Goal: Task Accomplishment & Management: Complete application form

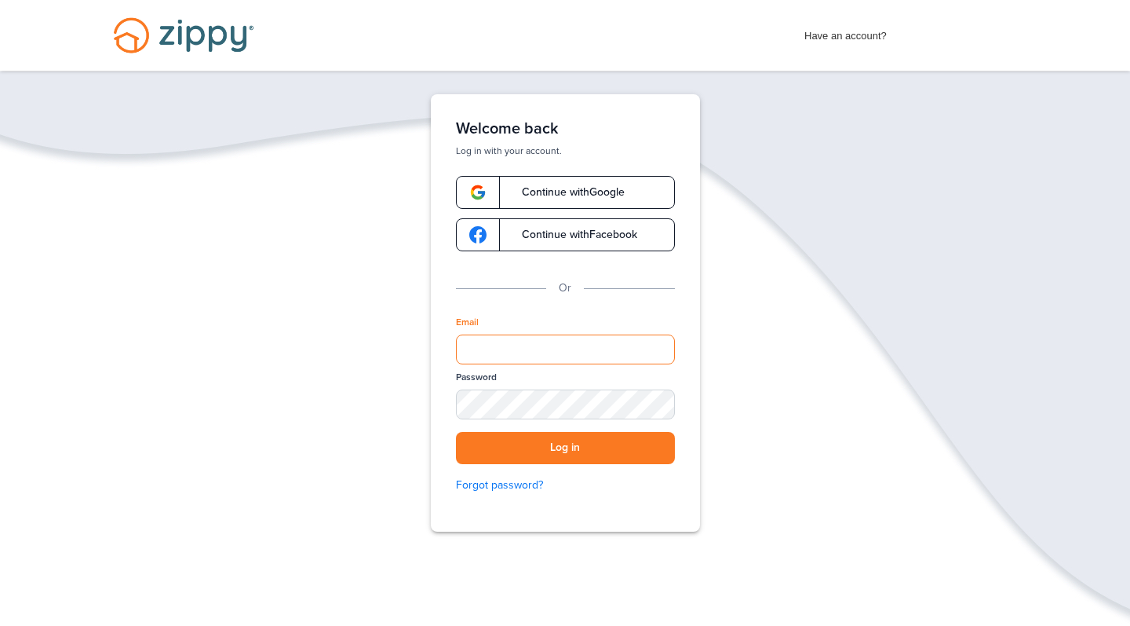
type input "**********"
click at [565, 447] on button "Log in" at bounding box center [565, 448] width 219 height 32
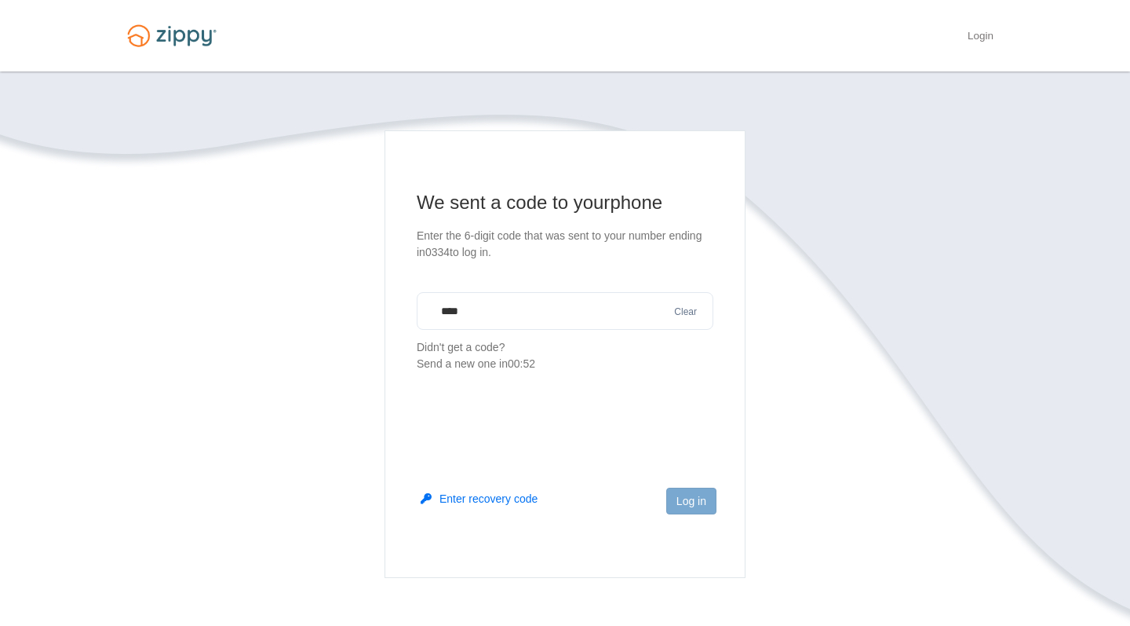
click at [646, 399] on main "We sent a code to your phone Enter the 6-digit code that was sent to your numbe…" at bounding box center [565, 353] width 361 height 447
click at [581, 301] on input "****" at bounding box center [565, 311] width 297 height 38
click at [561, 315] on input "****" at bounding box center [565, 311] width 297 height 38
type input "*"
type input "******"
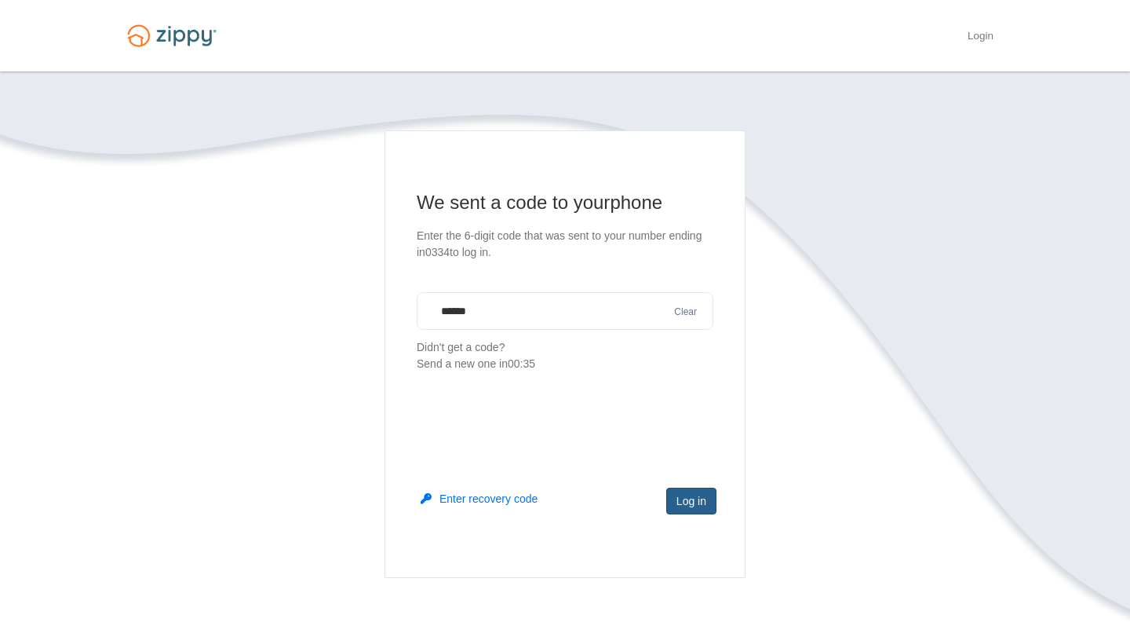
click at [684, 497] on button "Log in" at bounding box center [691, 500] width 50 height 27
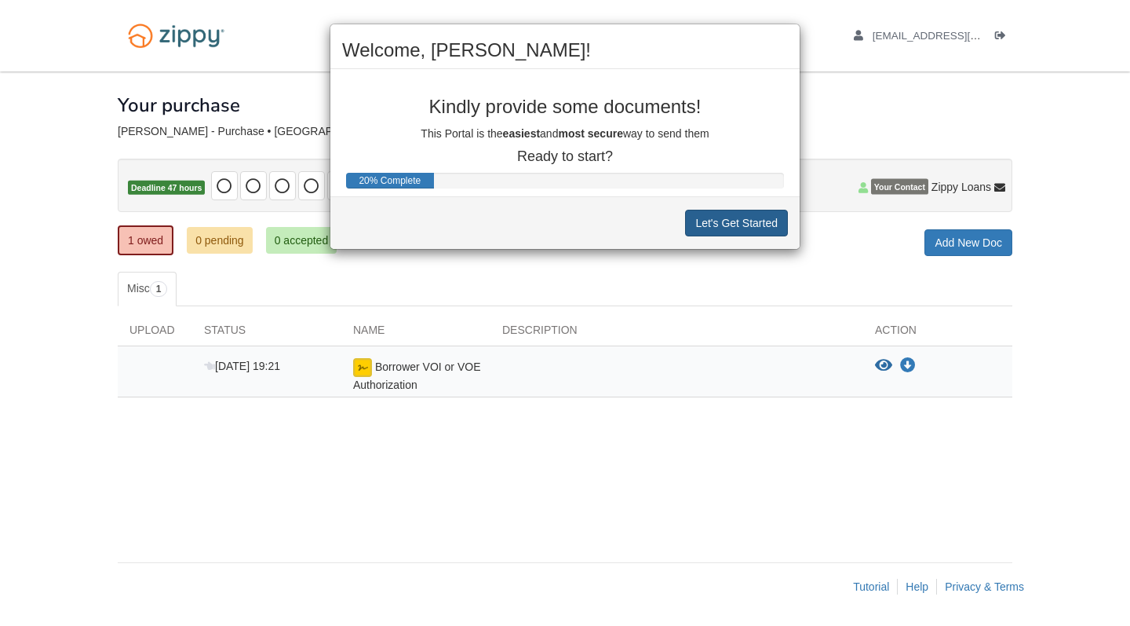
click at [701, 216] on button "Let's Get Started" at bounding box center [736, 223] width 103 height 27
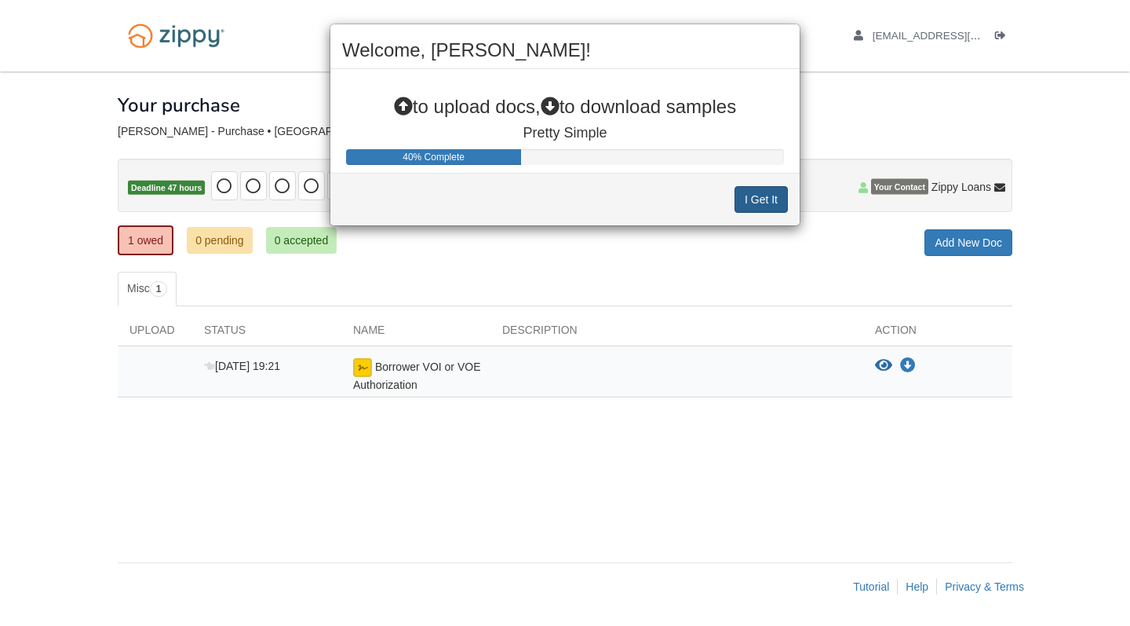
click at [749, 203] on button "I Get It" at bounding box center [761, 199] width 53 height 27
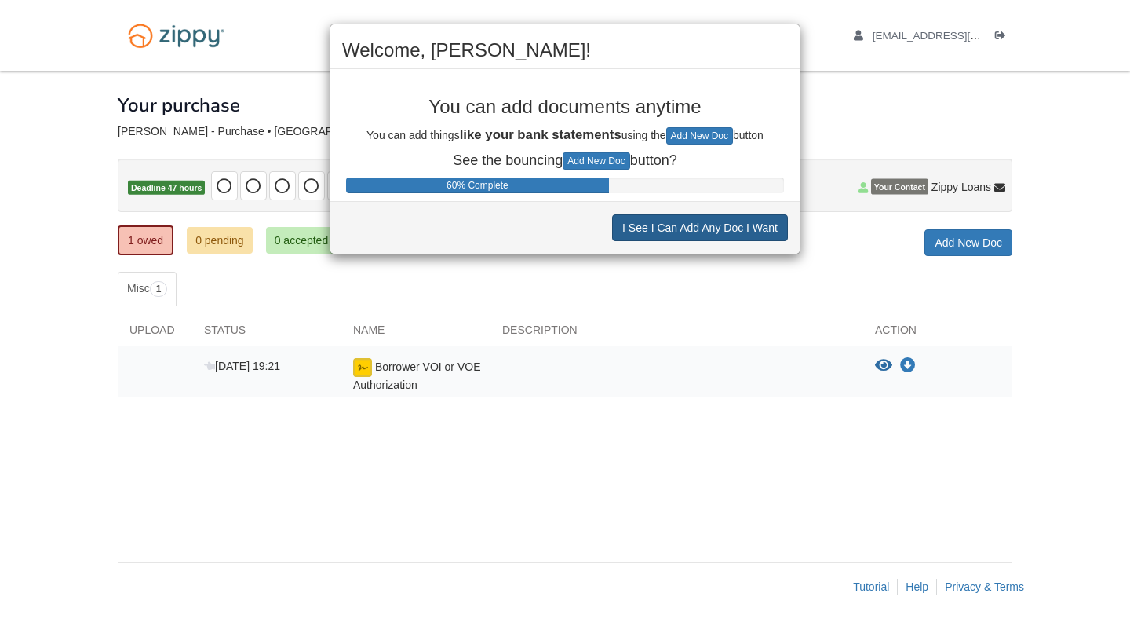
click at [734, 227] on button "I See I Can Add Any Doc I Want" at bounding box center [700, 227] width 176 height 27
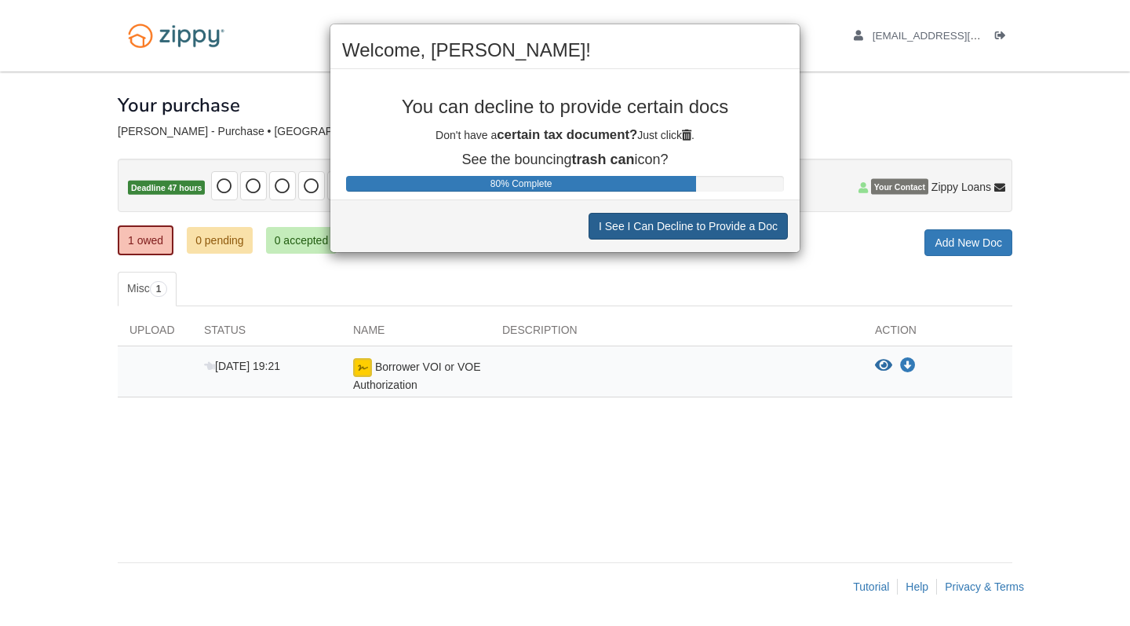
click at [734, 227] on button "I See I Can Decline to Provide a Doc" at bounding box center [688, 226] width 199 height 27
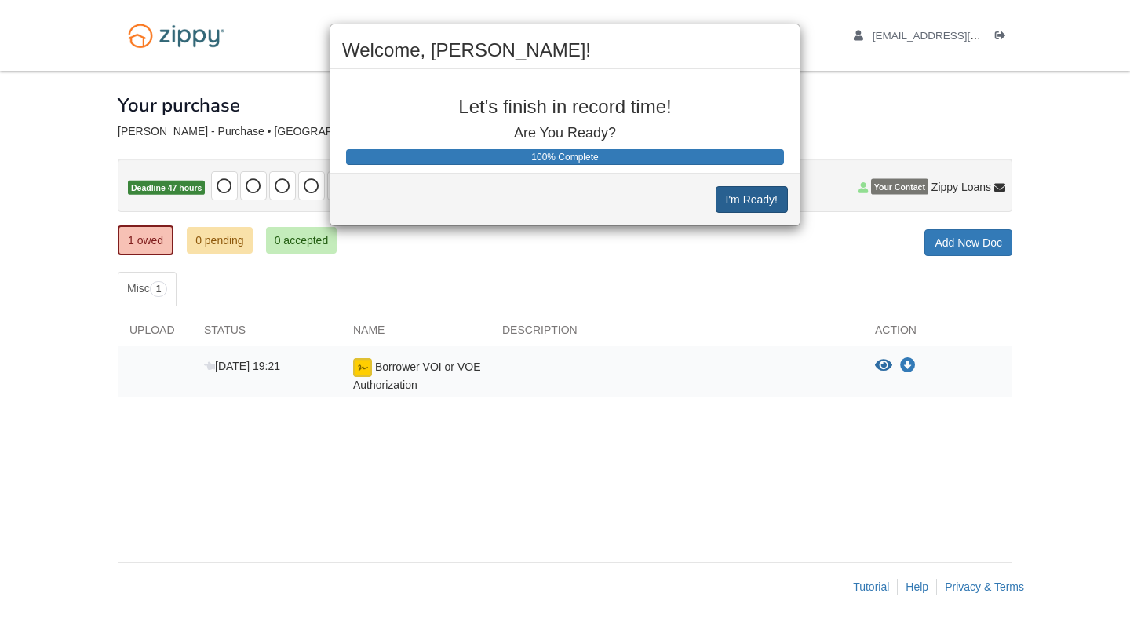
click at [746, 193] on button "I'm Ready!" at bounding box center [752, 199] width 72 height 27
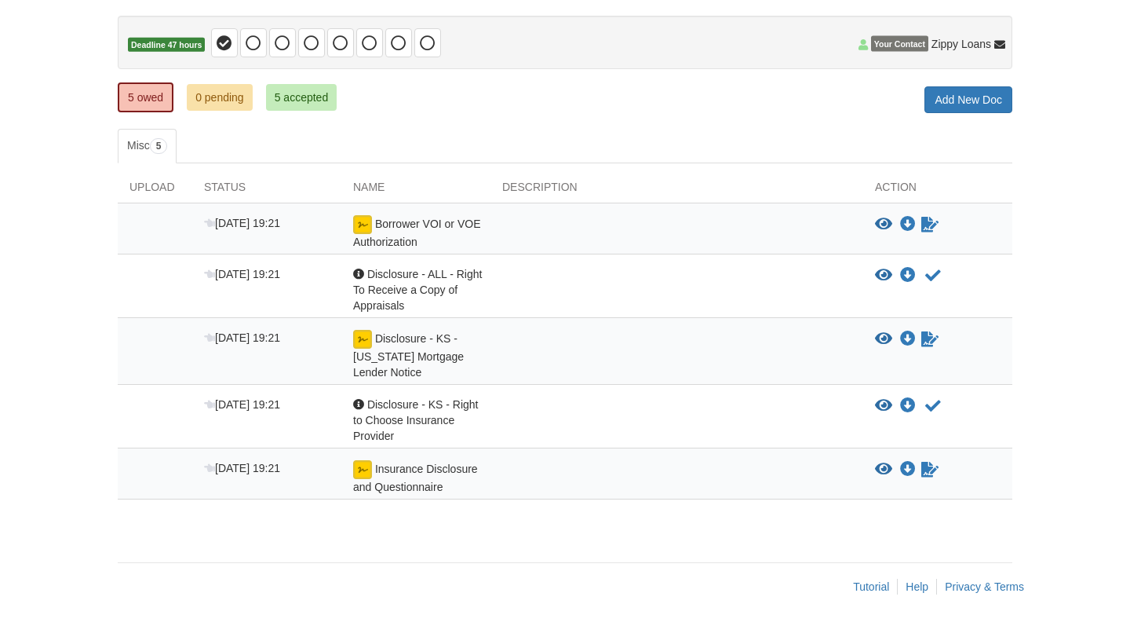
scroll to position [142, 0]
click at [363, 223] on img at bounding box center [362, 225] width 19 height 19
click at [885, 224] on icon "View Borrower VOI or VOE Authorization" at bounding box center [883, 225] width 17 height 16
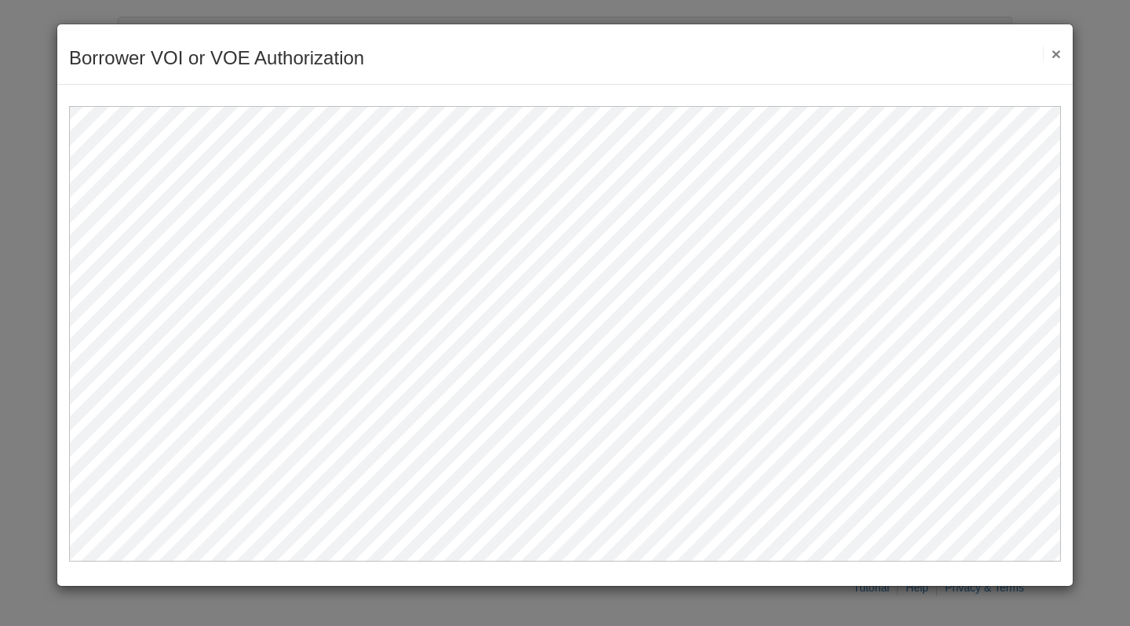
scroll to position [0, 0]
click at [1054, 56] on button "×" at bounding box center [1052, 54] width 18 height 16
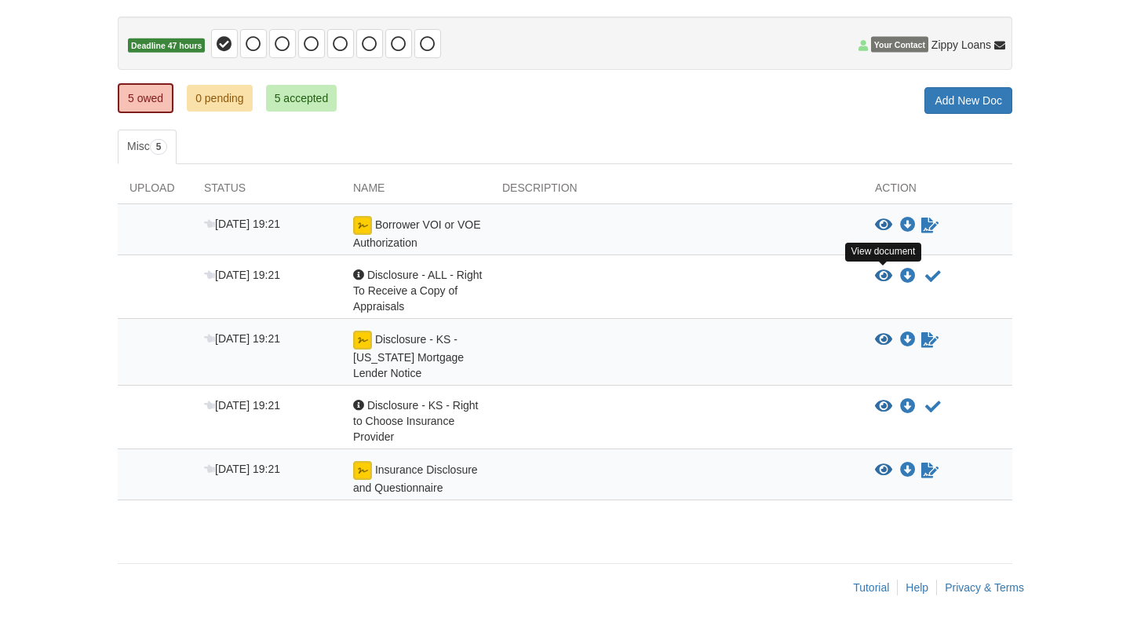
click at [881, 275] on icon "View Disclosure - ALL - Right To Receive a Copy of Appraisals" at bounding box center [883, 276] width 17 height 16
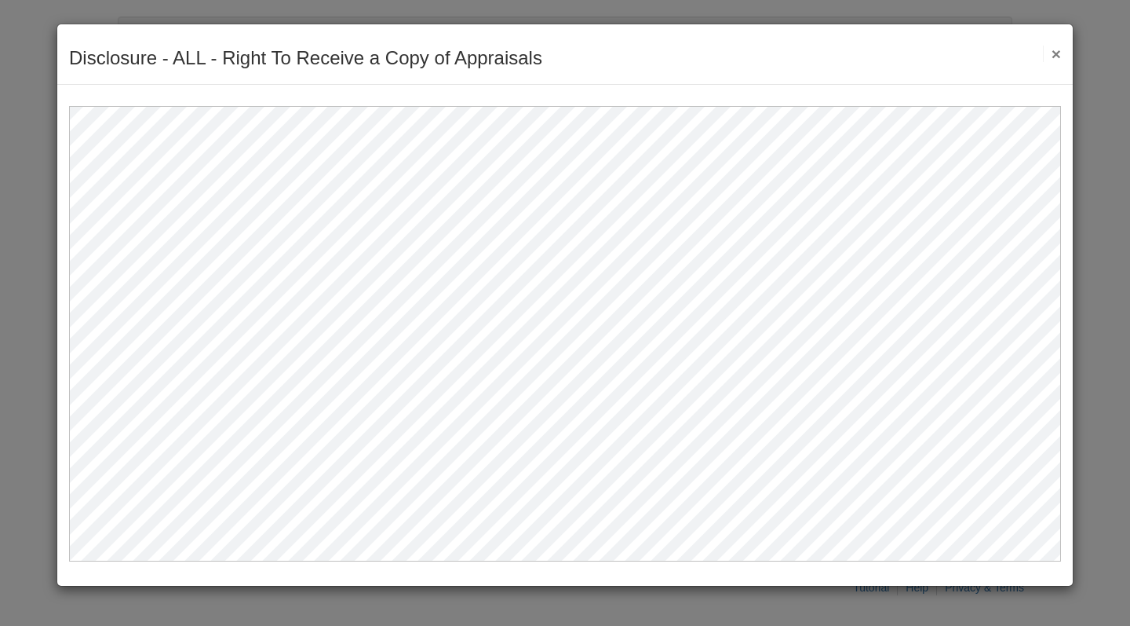
click at [1056, 57] on button "×" at bounding box center [1052, 54] width 18 height 16
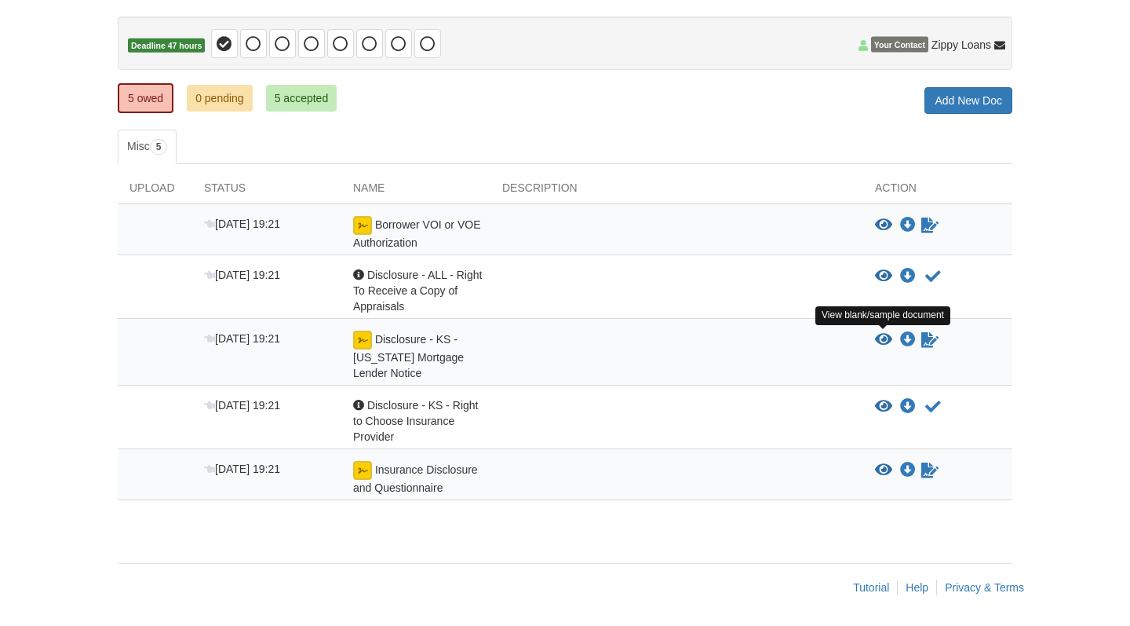
click at [888, 338] on icon "View Disclosure - KS - Kansas Mortgage Lender Notice" at bounding box center [883, 340] width 17 height 16
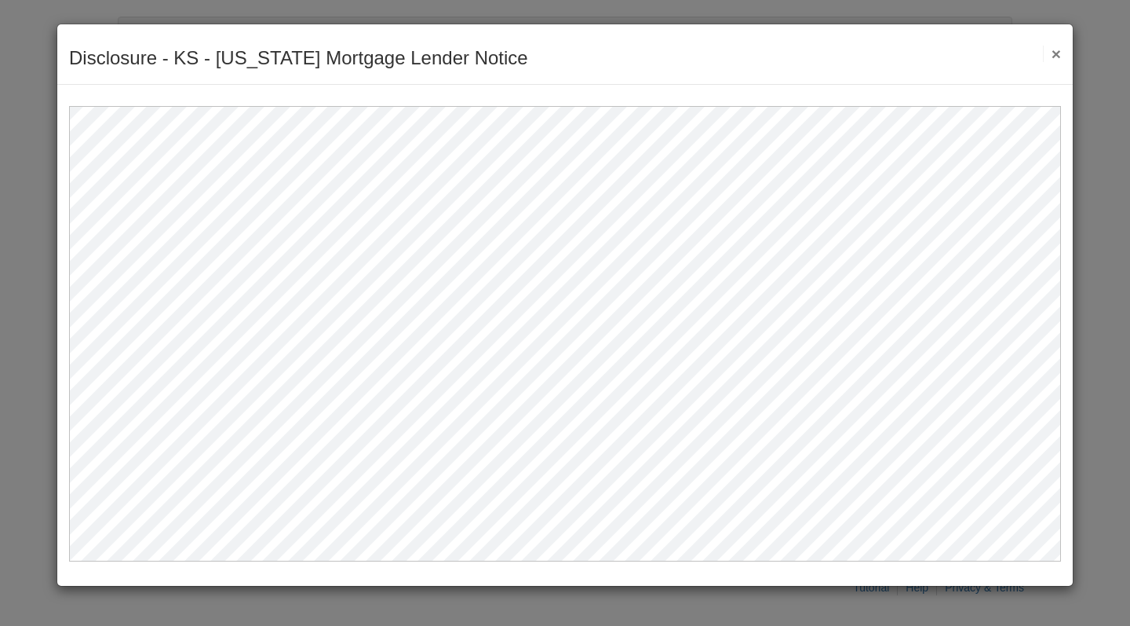
click at [1054, 56] on button "×" at bounding box center [1052, 54] width 18 height 16
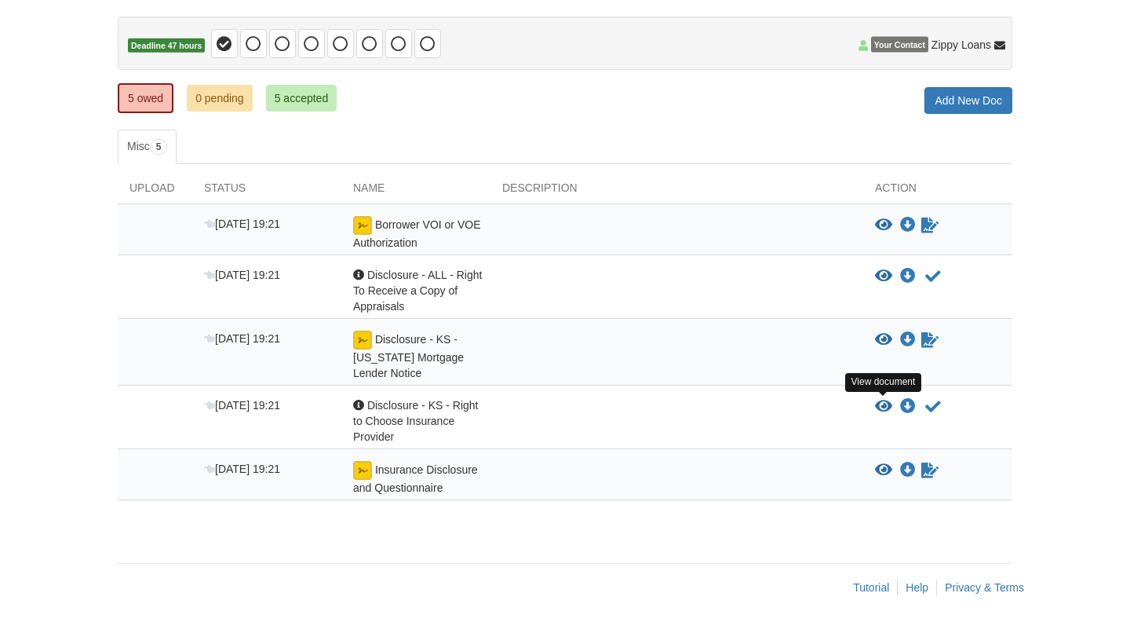
click at [881, 405] on icon "View Disclosure - KS - Right to Choose Insurance Provider" at bounding box center [883, 407] width 17 height 16
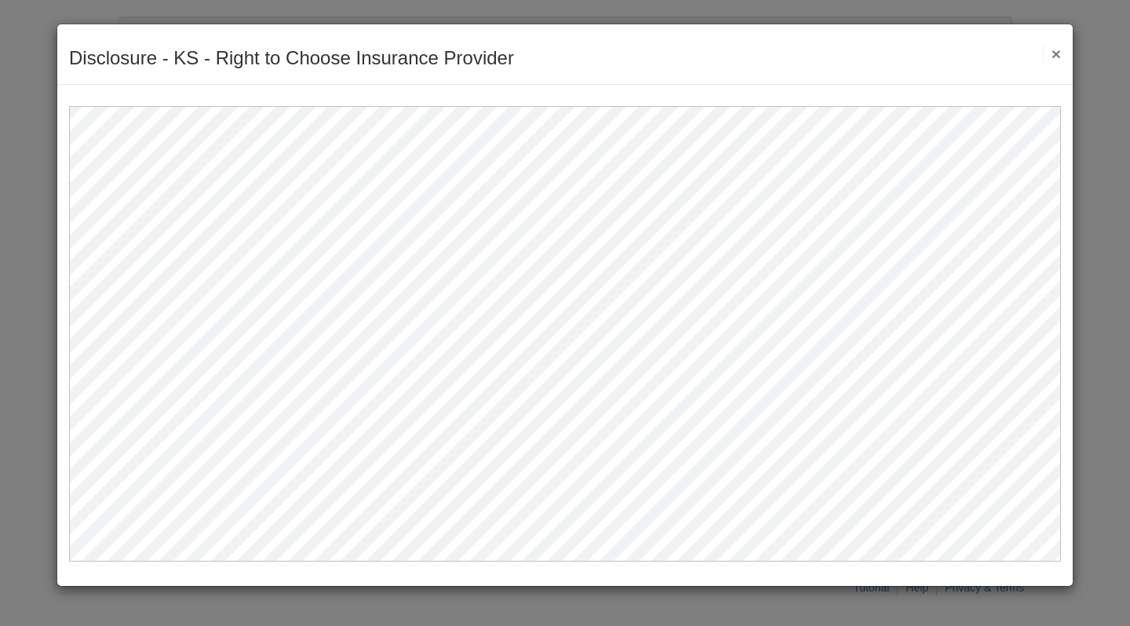
click at [1049, 46] on button "×" at bounding box center [1052, 54] width 18 height 16
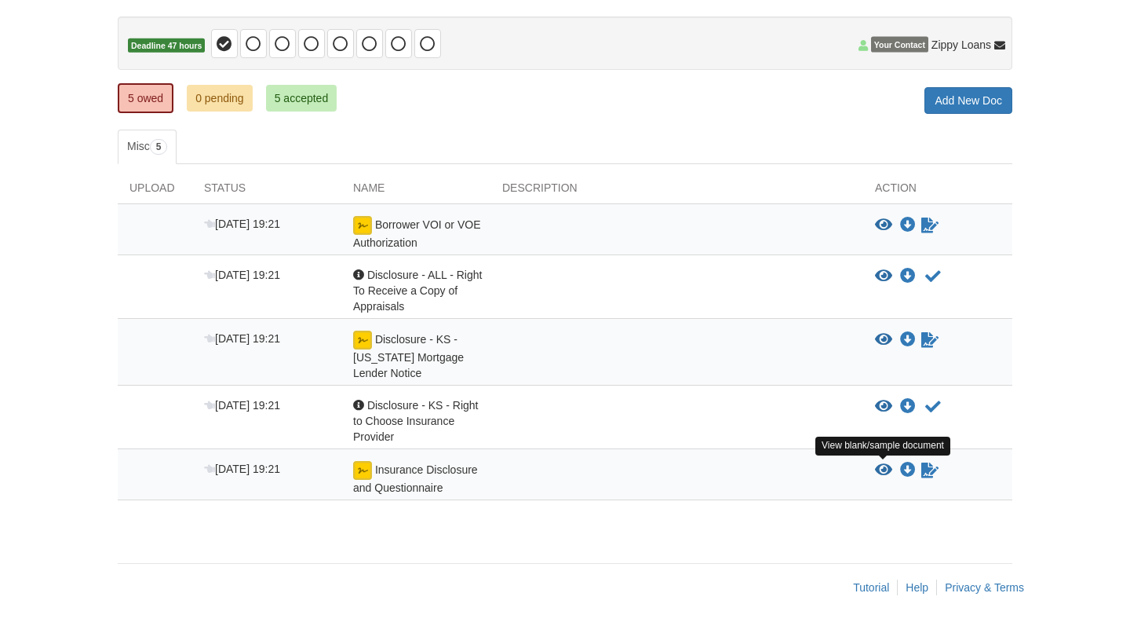
click at [881, 468] on icon "View Insurance Disclosure and Questionnaire" at bounding box center [883, 470] width 17 height 16
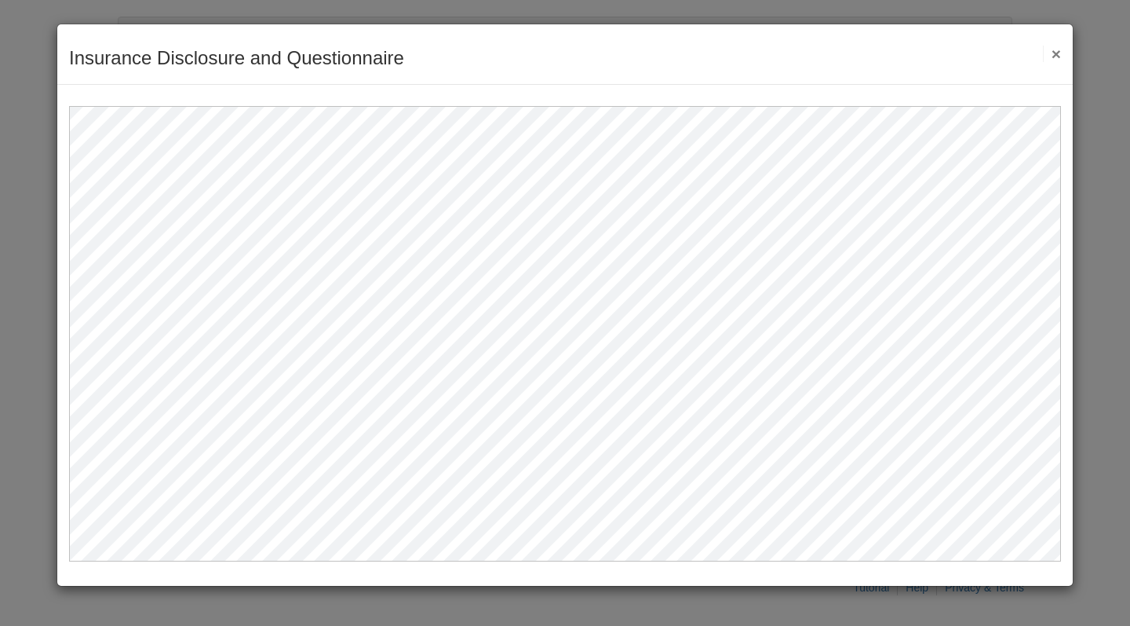
click at [1054, 48] on button "×" at bounding box center [1052, 54] width 18 height 16
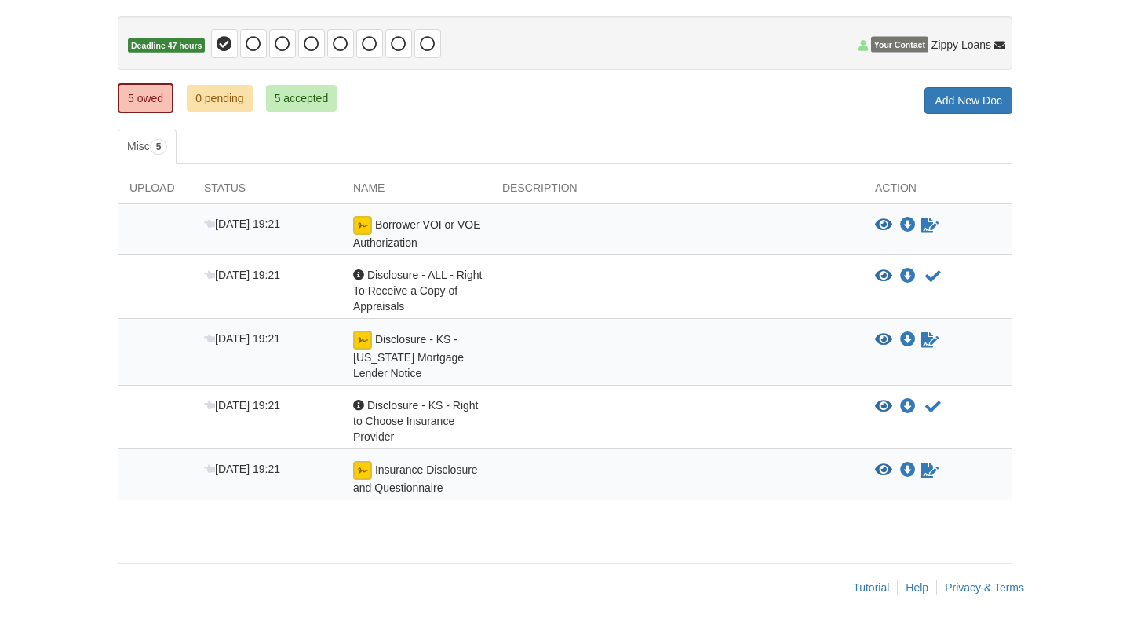
click at [300, 100] on link "5 accepted" at bounding box center [301, 98] width 71 height 27
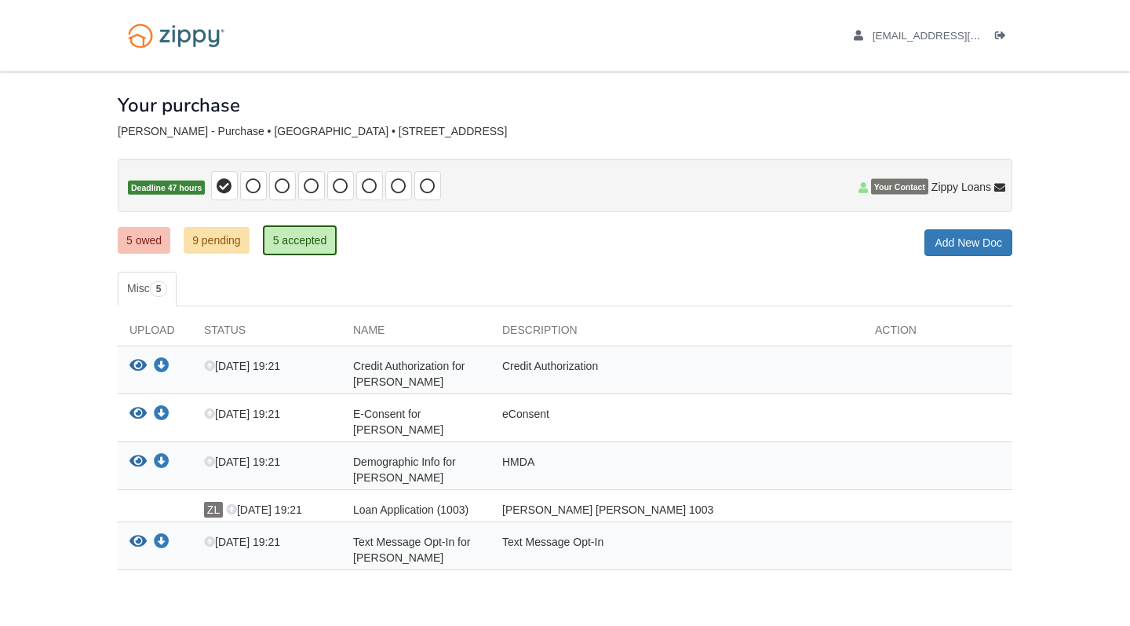
click at [151, 237] on link "5 owed" at bounding box center [144, 240] width 53 height 27
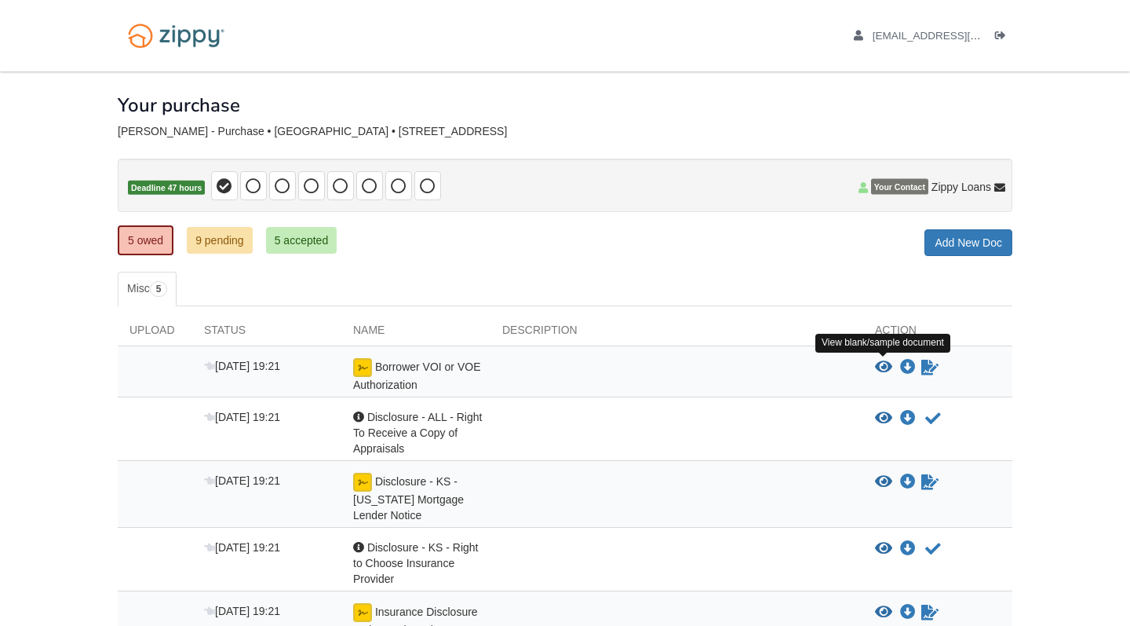
click at [887, 363] on icon "View Borrower VOI or VOE Authorization" at bounding box center [883, 367] width 17 height 16
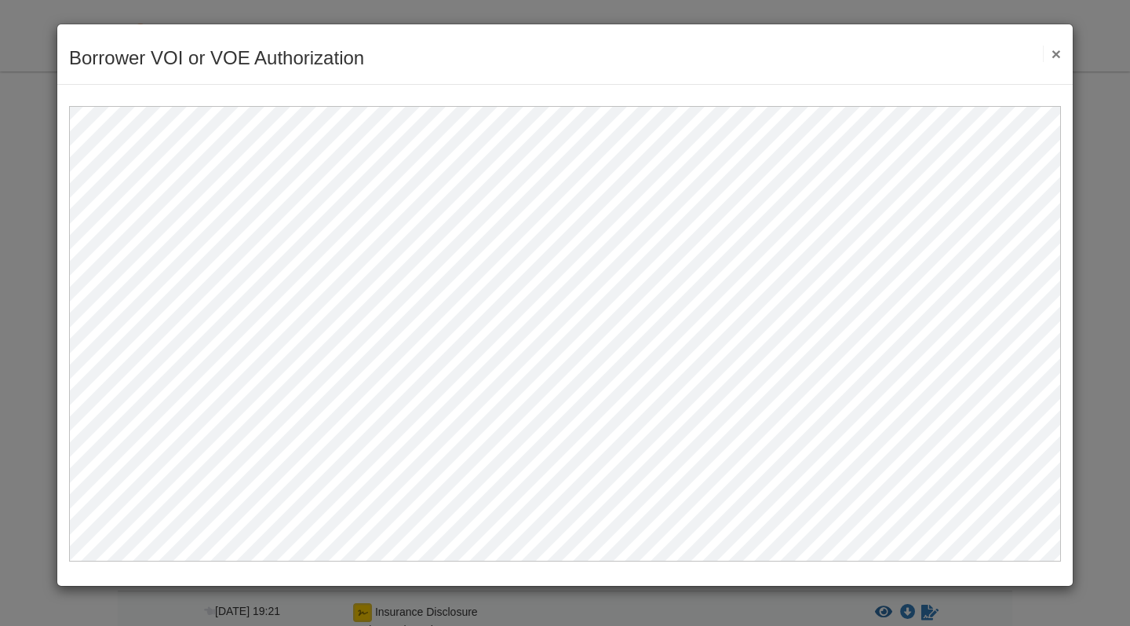
click at [1049, 53] on button "×" at bounding box center [1052, 54] width 18 height 16
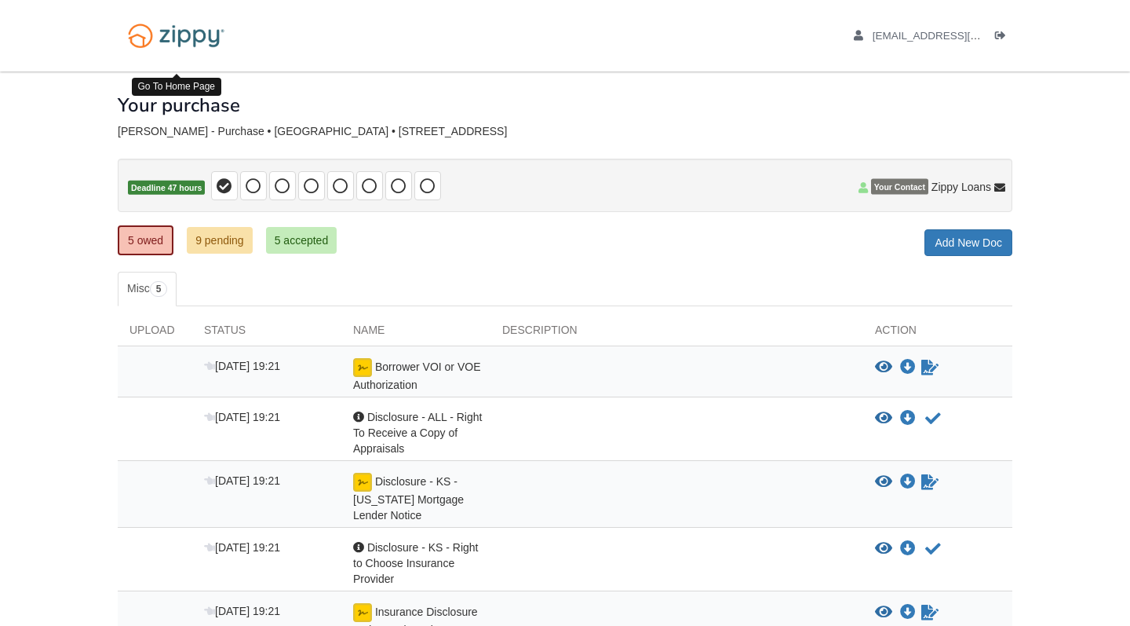
click at [204, 27] on img at bounding box center [176, 36] width 117 height 40
click at [207, 42] on img at bounding box center [176, 36] width 117 height 40
click at [673, 119] on div "× × × Pending Add Document Notice document will be included in the email sent t…" at bounding box center [565, 380] width 895 height 618
click at [223, 242] on link "9 pending" at bounding box center [220, 240] width 66 height 27
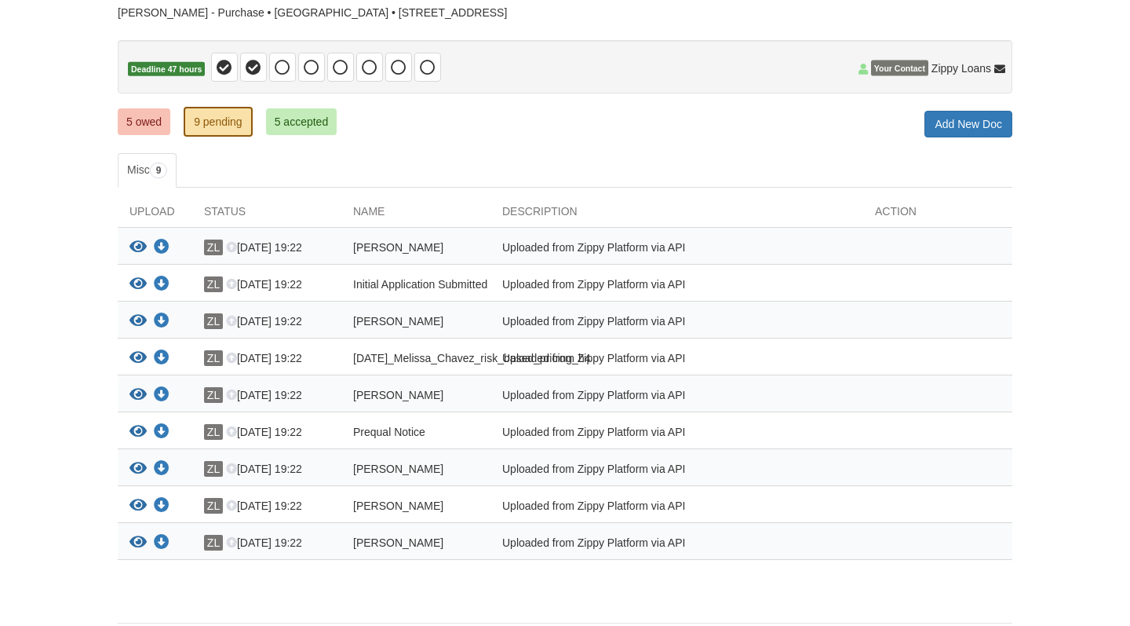
scroll to position [120, 0]
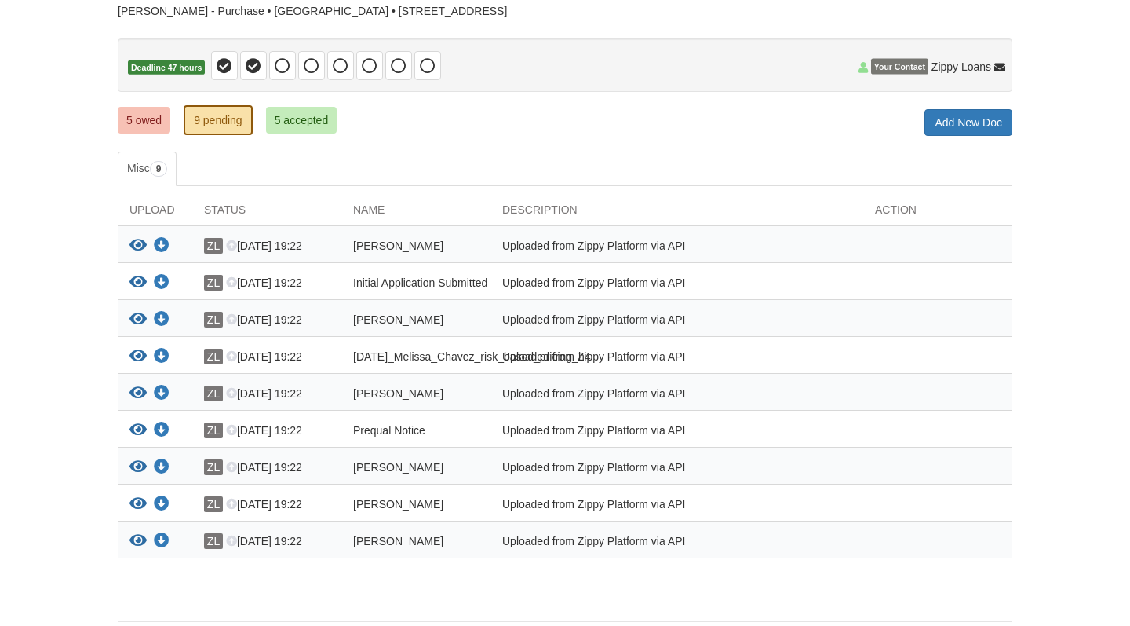
click at [145, 126] on link "5 owed" at bounding box center [144, 120] width 53 height 27
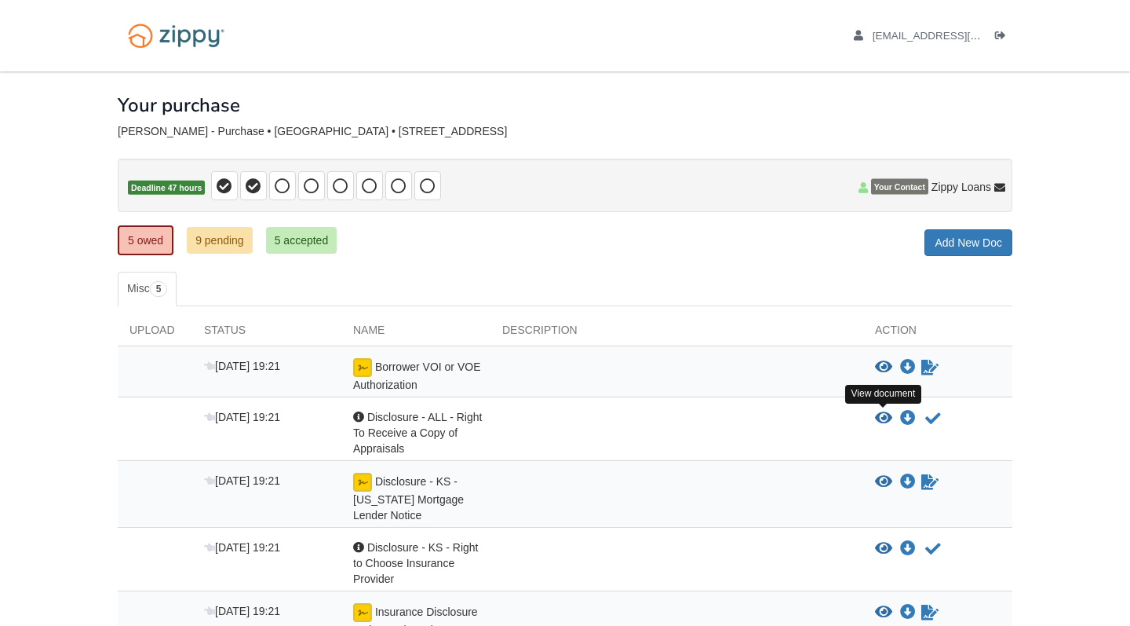
click at [888, 410] on icon "View Disclosure - ALL - Right To Receive a Copy of Appraisals" at bounding box center [883, 418] width 17 height 16
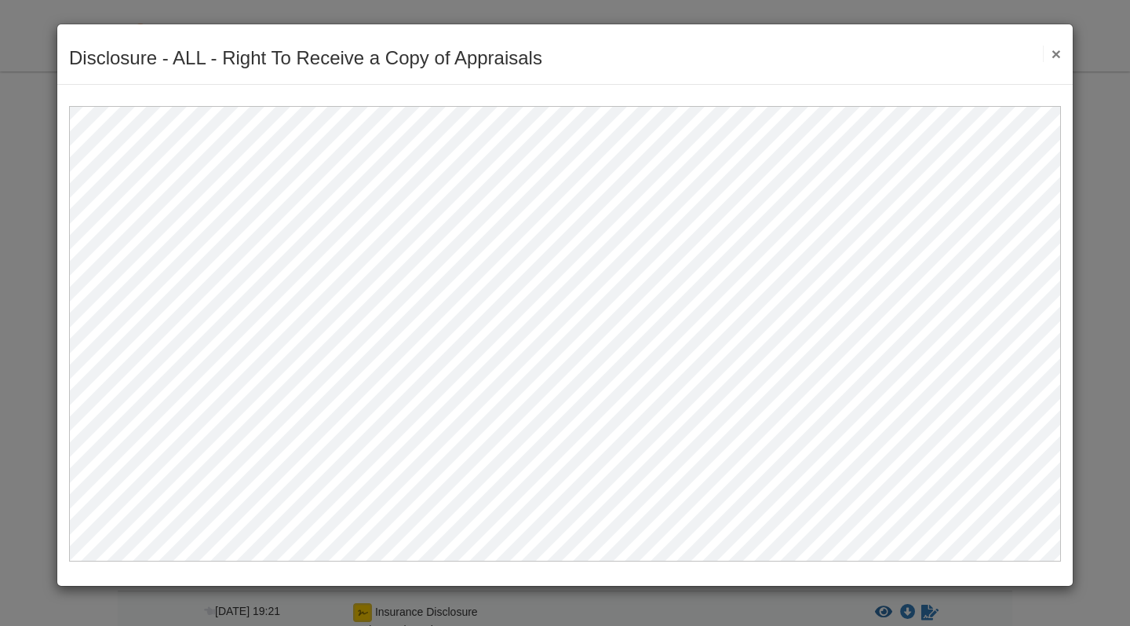
click at [1051, 61] on button "×" at bounding box center [1052, 54] width 18 height 16
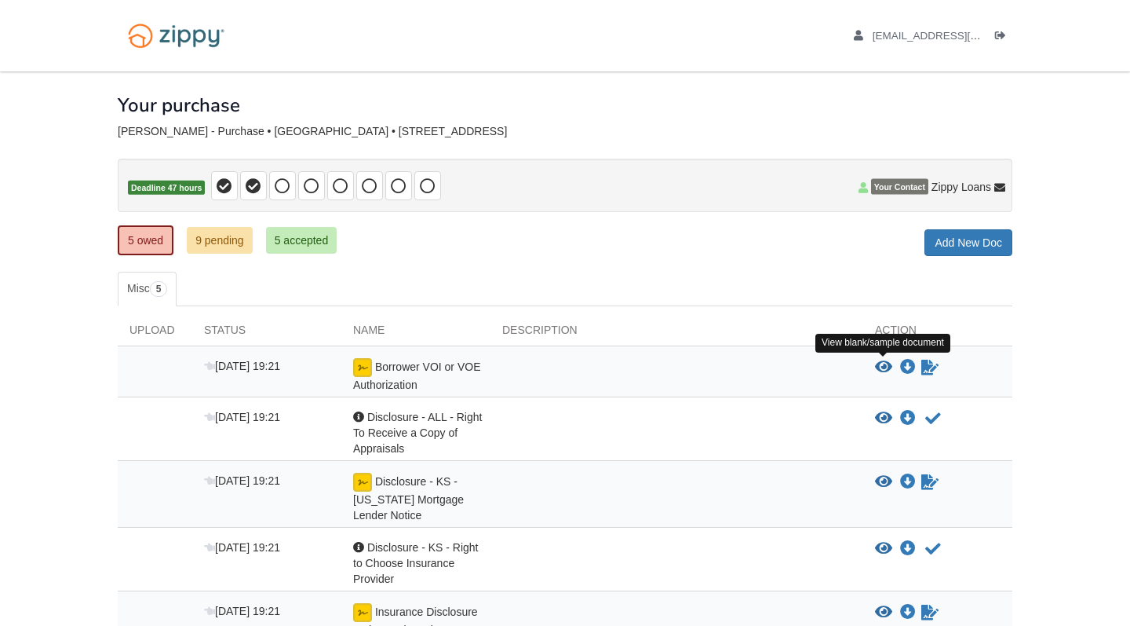
click at [883, 360] on icon "View Borrower VOI or VOE Authorization" at bounding box center [883, 367] width 17 height 16
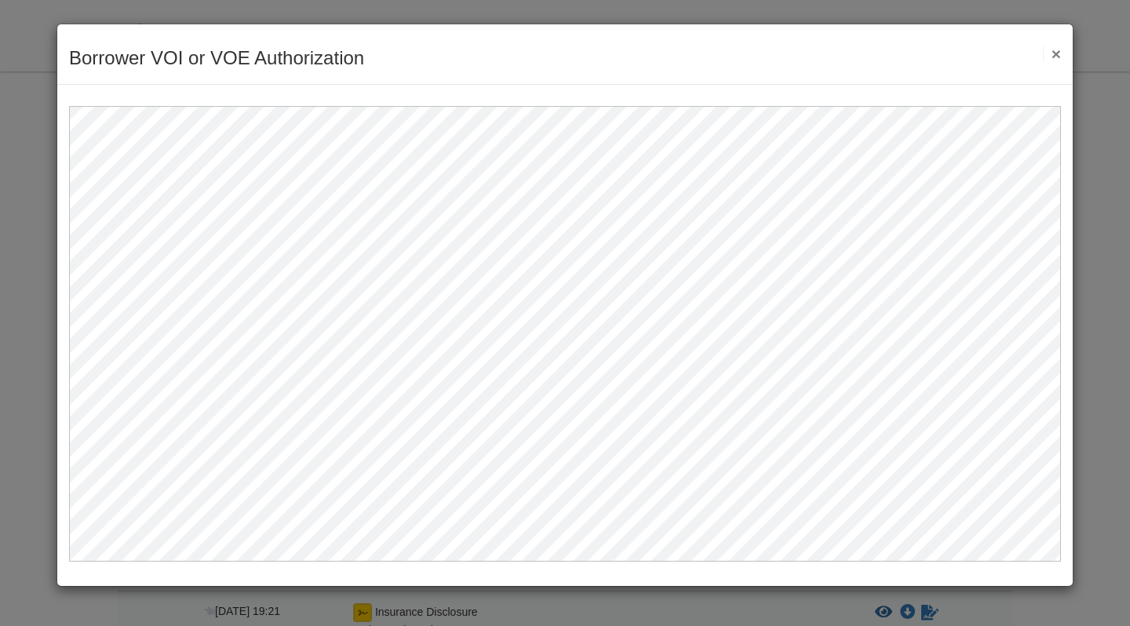
click at [1061, 53] on div "Borrower VOI or VOE Authorization Save Cancel Previous Document Next Document ×" at bounding box center [565, 54] width 1016 height 60
click at [1055, 51] on button "×" at bounding box center [1052, 54] width 18 height 16
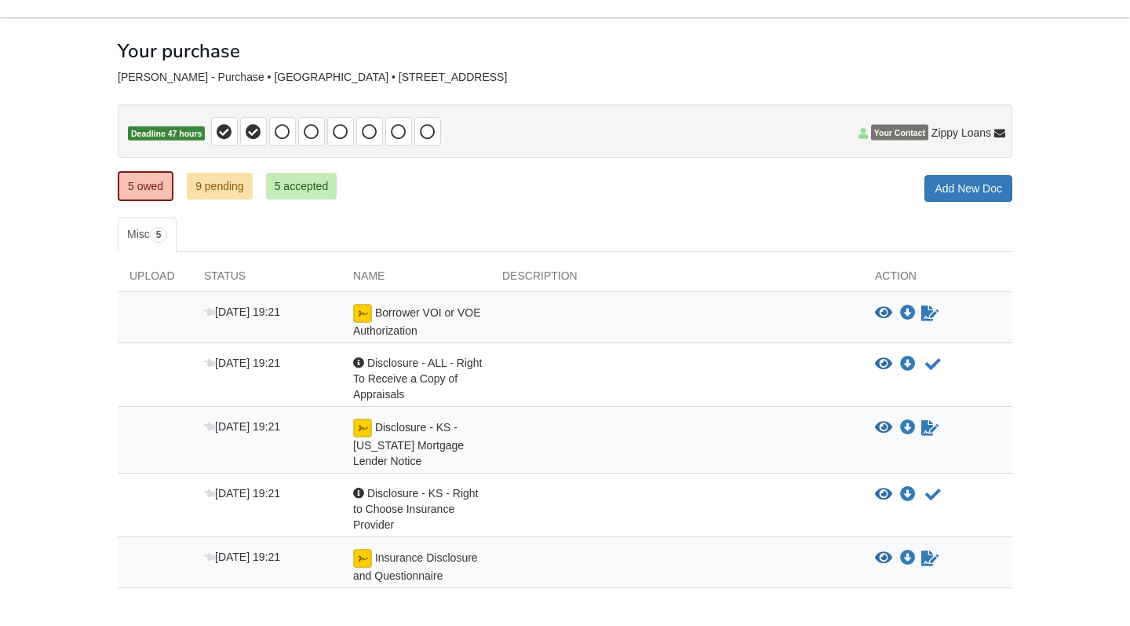
scroll to position [57, 0]
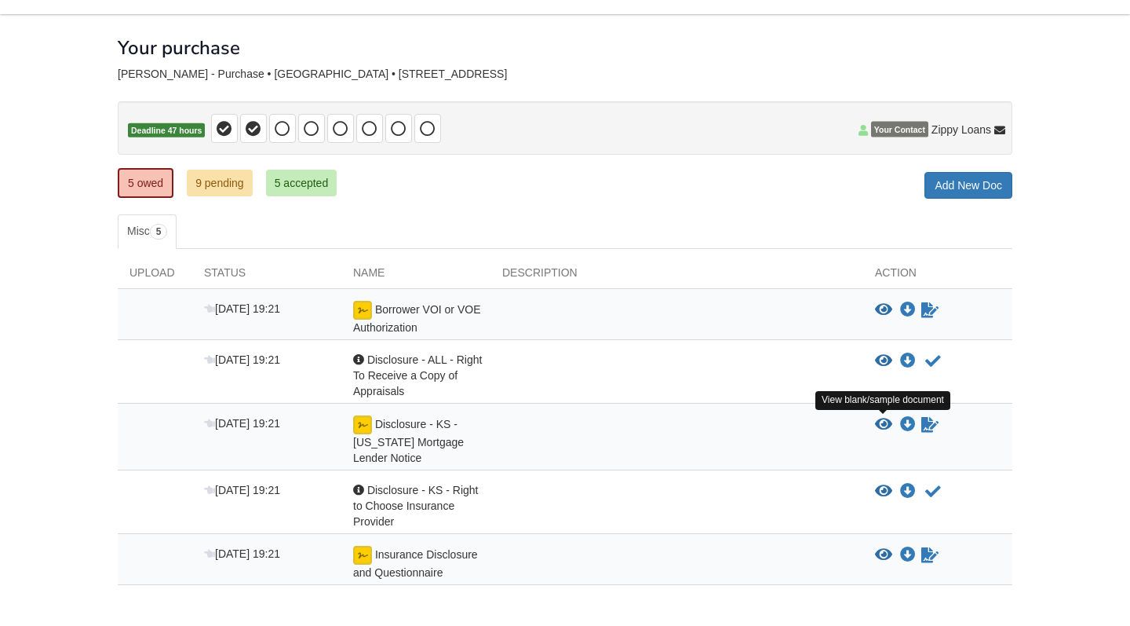
click at [885, 425] on icon "View Disclosure - KS - Kansas Mortgage Lender Notice" at bounding box center [883, 425] width 17 height 16
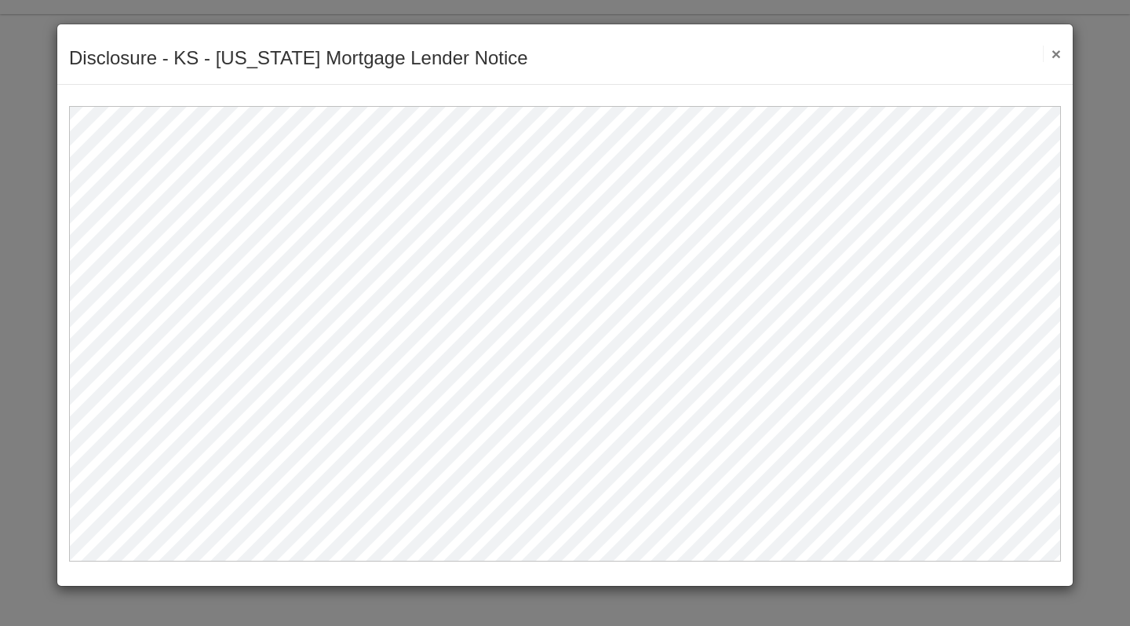
scroll to position [0, 0]
click at [1054, 46] on button "×" at bounding box center [1052, 54] width 18 height 16
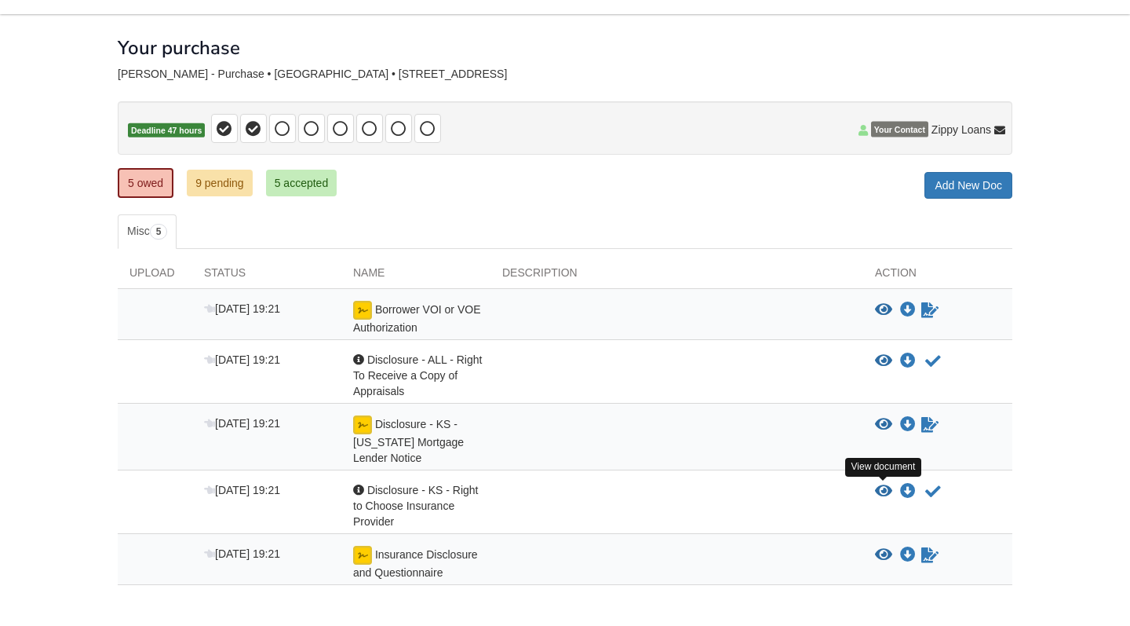
click at [880, 491] on icon "View Disclosure - KS - Right to Choose Insurance Provider" at bounding box center [883, 491] width 17 height 16
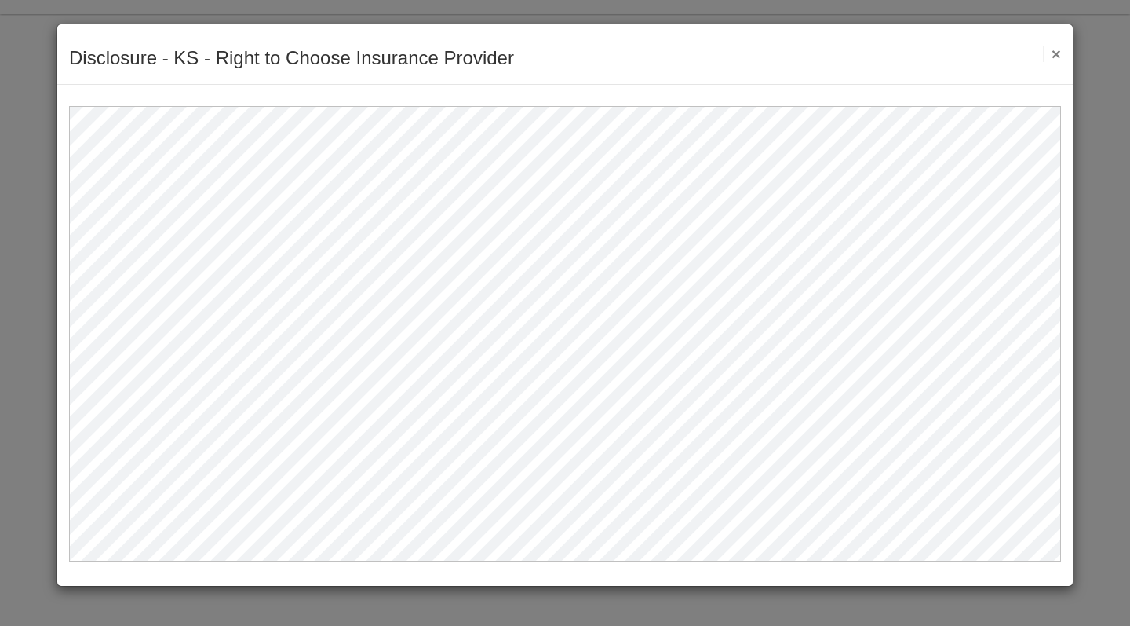
click at [1055, 47] on button "×" at bounding box center [1052, 54] width 18 height 16
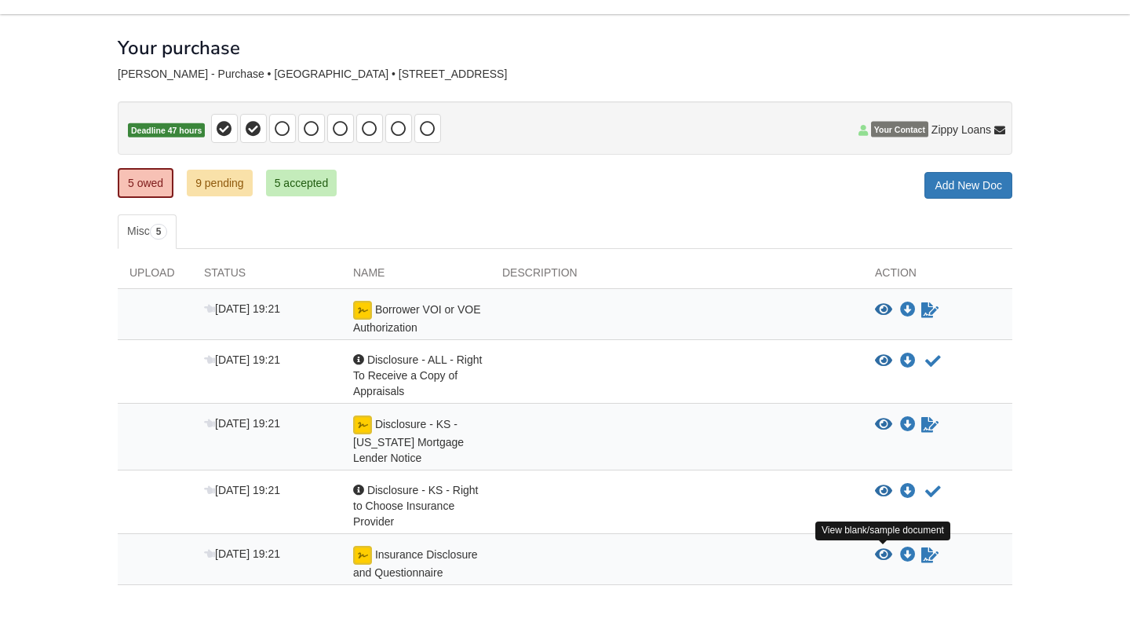
click at [885, 555] on icon "View Insurance Disclosure and Questionnaire" at bounding box center [883, 555] width 17 height 16
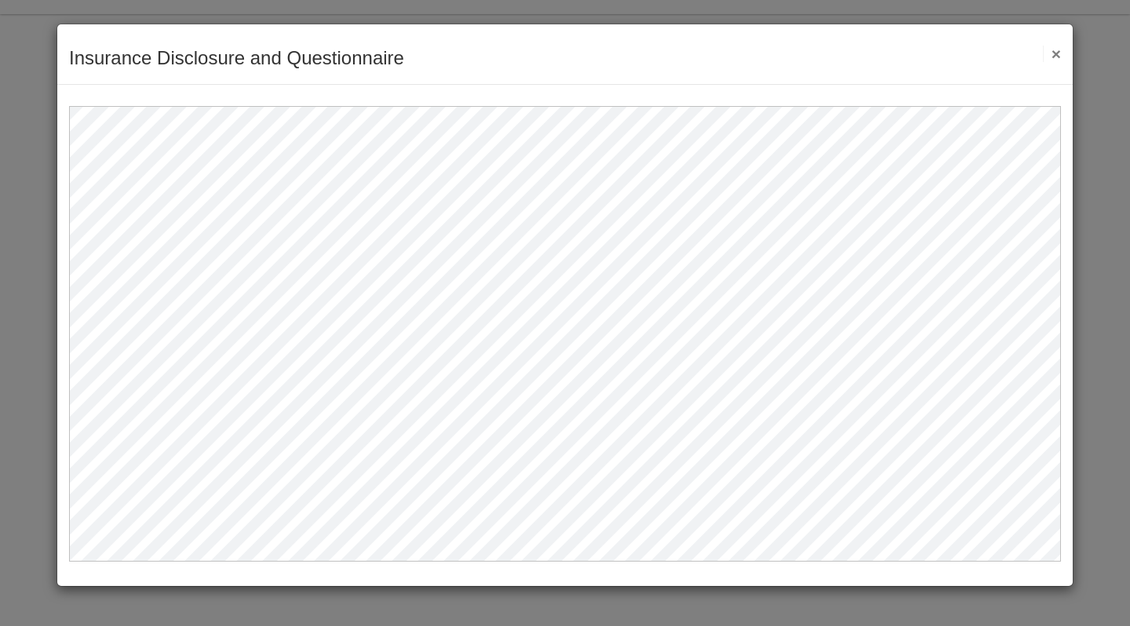
click at [1051, 50] on button "×" at bounding box center [1052, 54] width 18 height 16
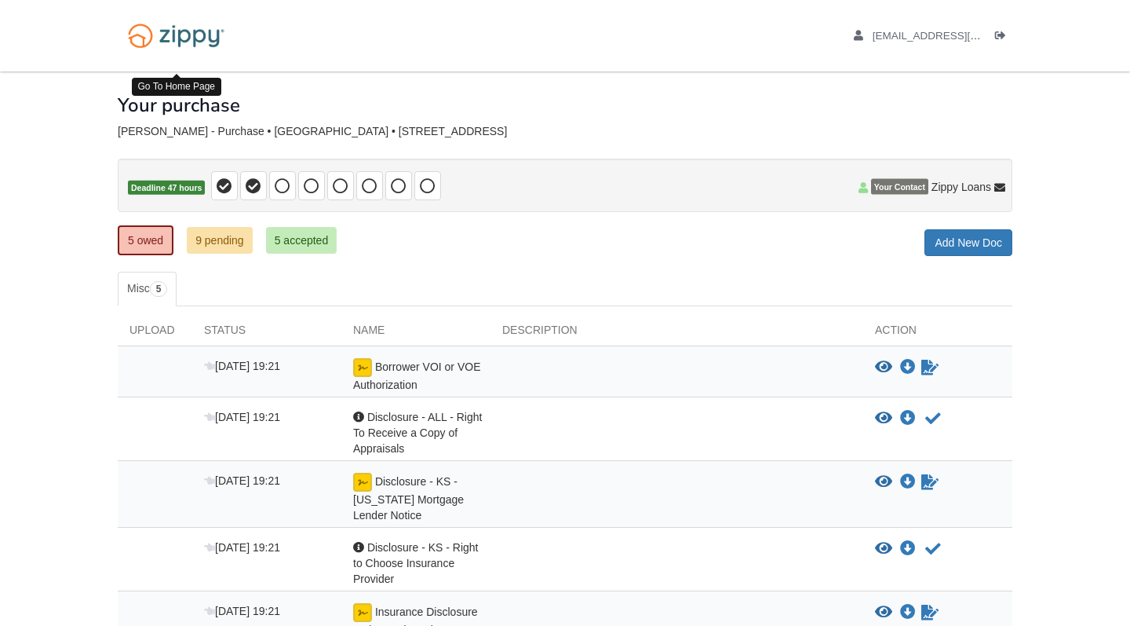
click at [182, 50] on img at bounding box center [176, 36] width 117 height 40
click at [914, 37] on span "[EMAIL_ADDRESS][DOMAIN_NAME]" at bounding box center [963, 36] width 180 height 12
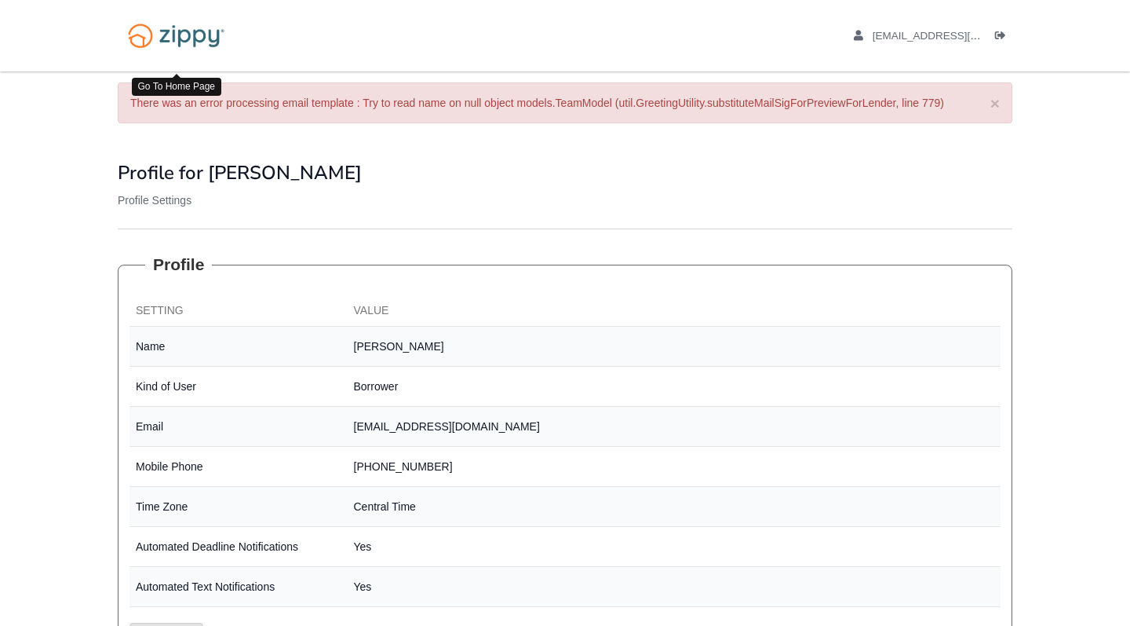
click at [201, 42] on img at bounding box center [176, 36] width 117 height 40
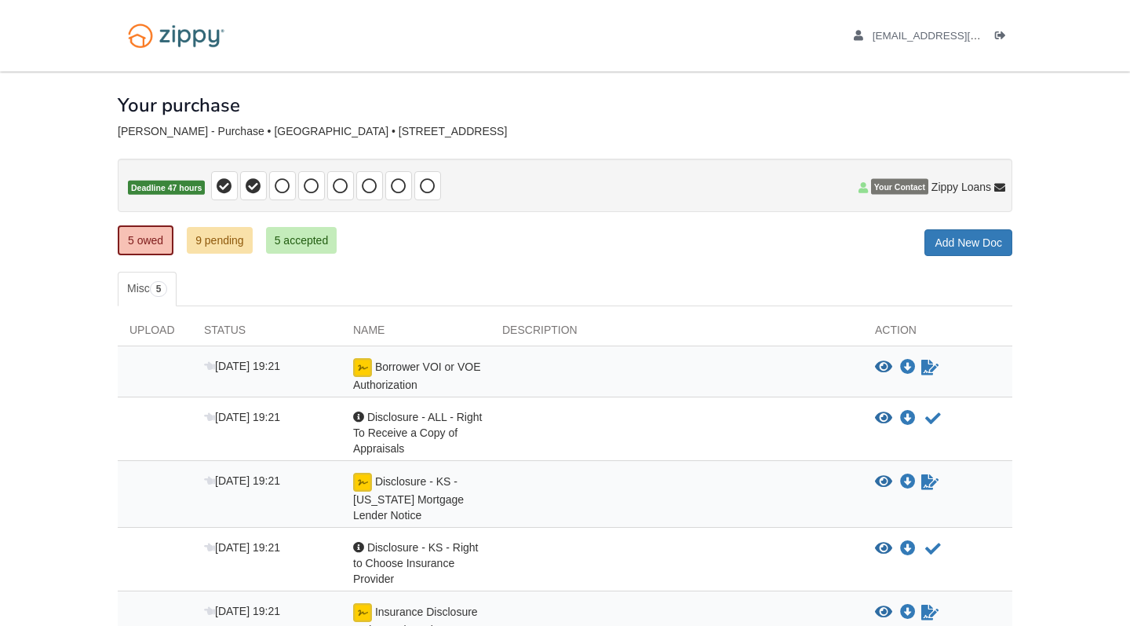
click at [239, 241] on link "9 pending" at bounding box center [220, 240] width 66 height 27
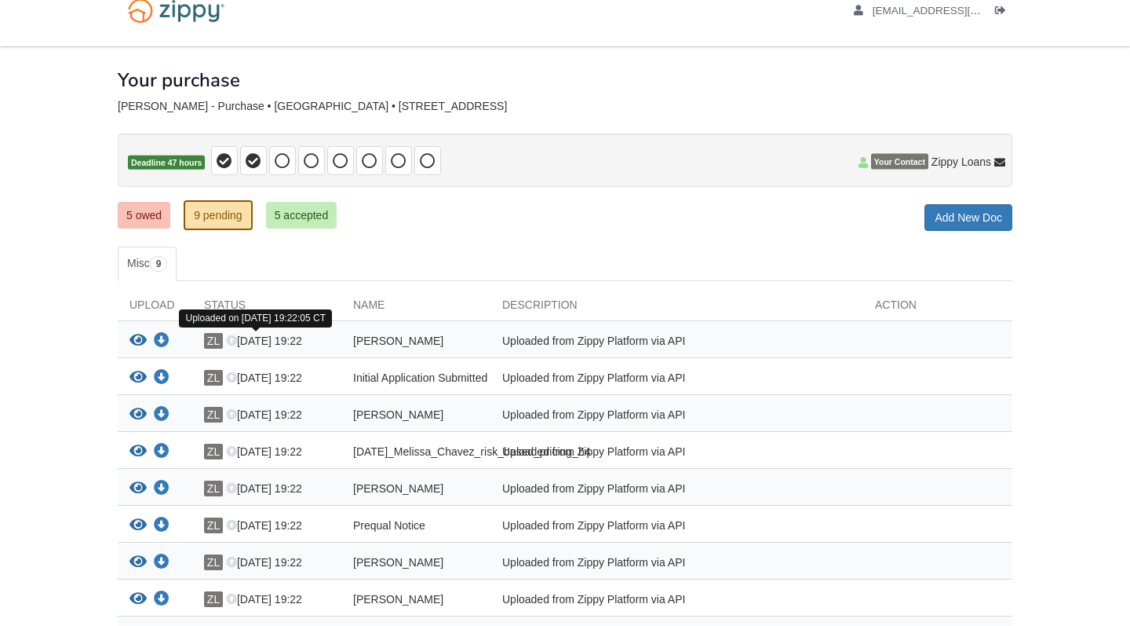
scroll to position [27, 0]
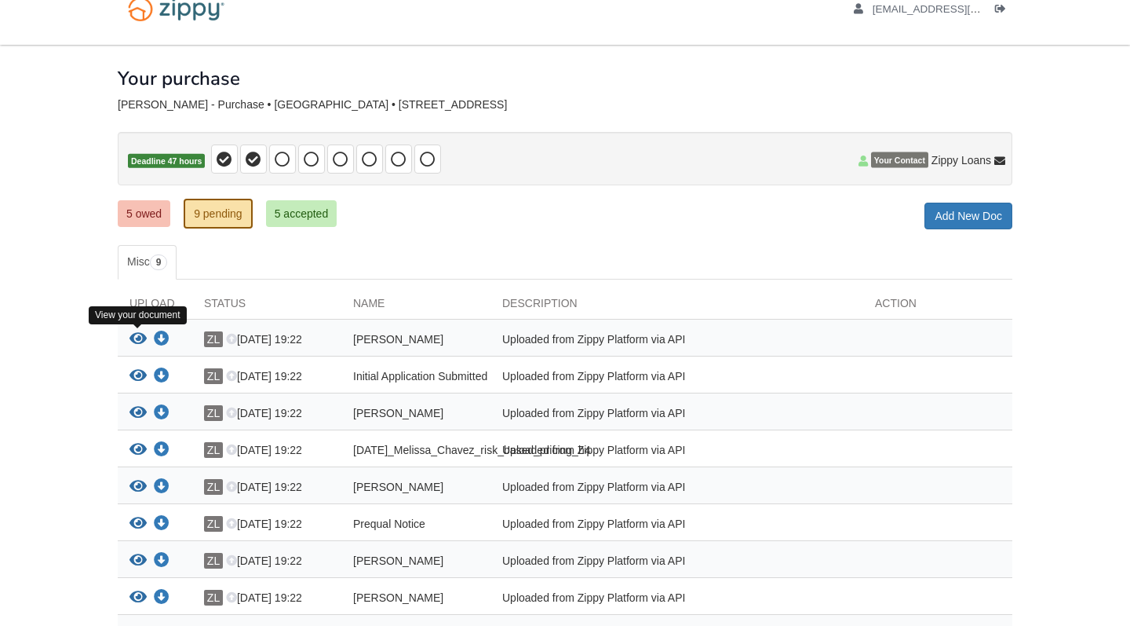
click at [140, 339] on icon "View Melissa_Chavez_privacy_notice" at bounding box center [138, 339] width 17 height 16
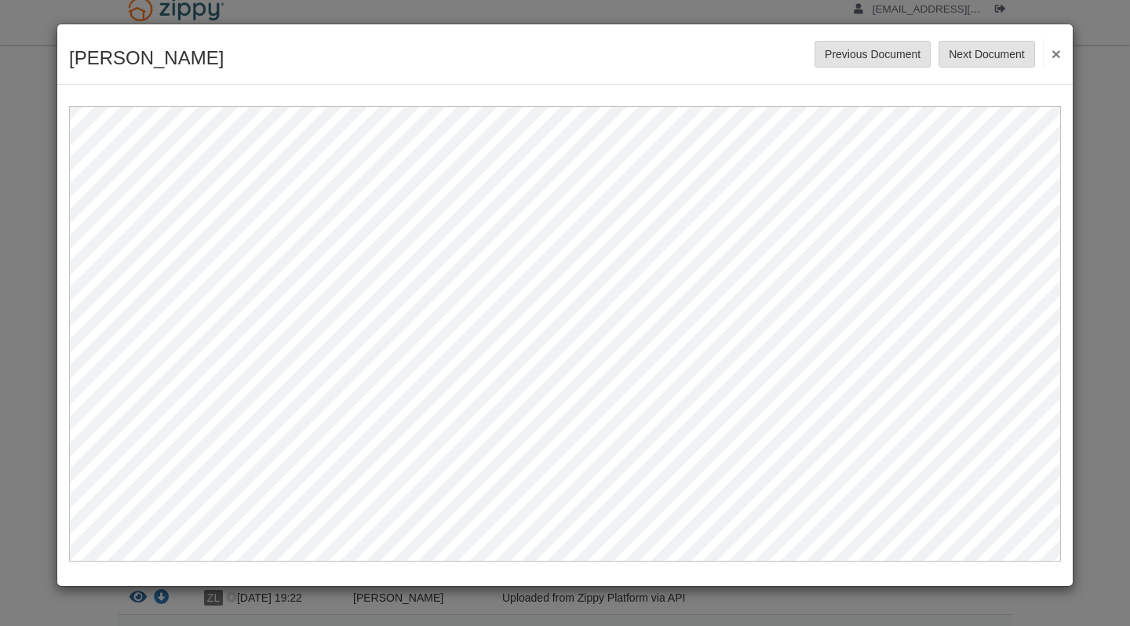
scroll to position [0, 0]
click at [1026, 50] on button "Next Document" at bounding box center [987, 54] width 96 height 27
click at [1009, 46] on button "Next Document" at bounding box center [987, 54] width 96 height 27
click at [1009, 48] on button "Next Document" at bounding box center [987, 54] width 96 height 27
click at [984, 59] on button "Next Document" at bounding box center [987, 54] width 96 height 27
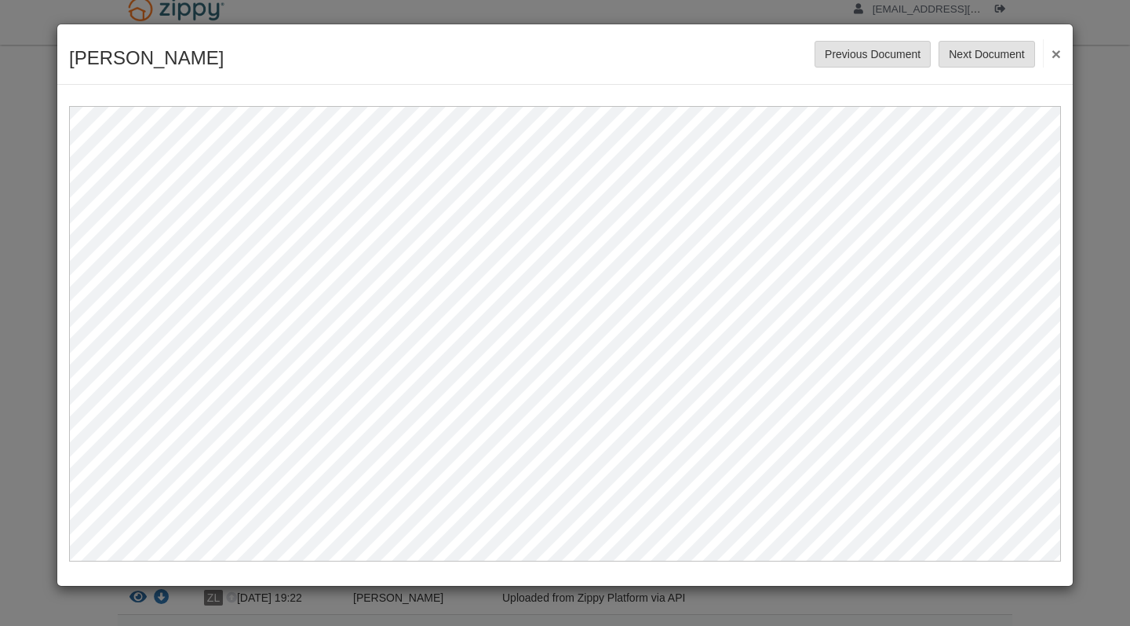
click at [984, 53] on button "Next Document" at bounding box center [987, 54] width 96 height 27
click at [985, 37] on div "Prequal Notice Save Cancel Previous Document Next Document ×" at bounding box center [565, 54] width 1016 height 60
click at [986, 47] on button "Next Document" at bounding box center [987, 54] width 96 height 27
click at [994, 58] on button "Next Document" at bounding box center [987, 54] width 96 height 27
click at [1049, 51] on button "×" at bounding box center [1052, 53] width 18 height 28
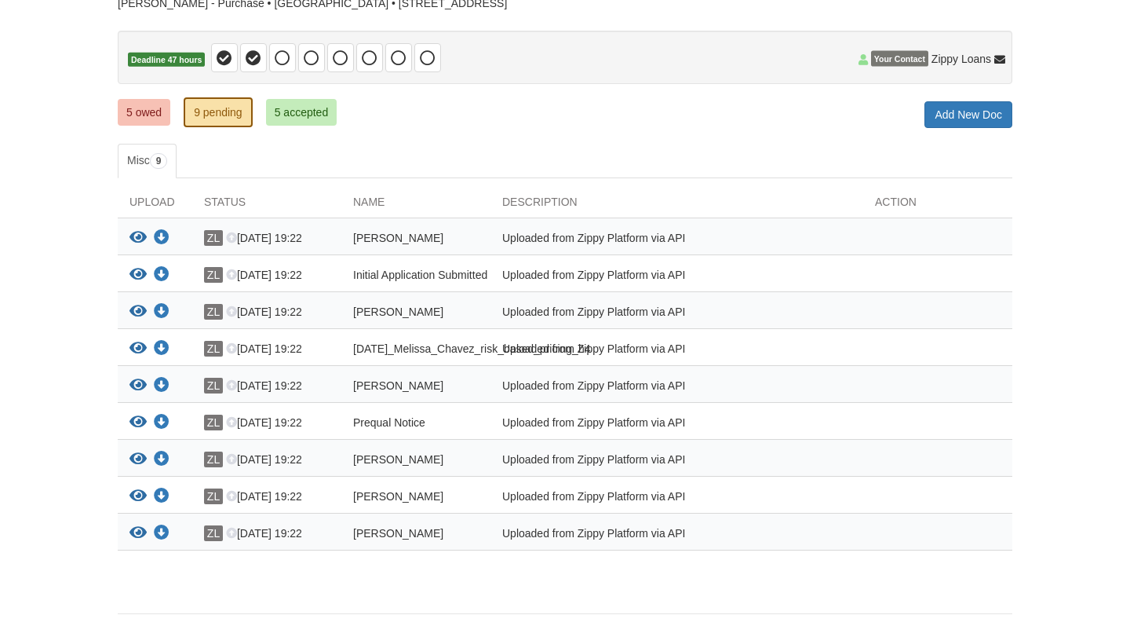
scroll to position [136, 0]
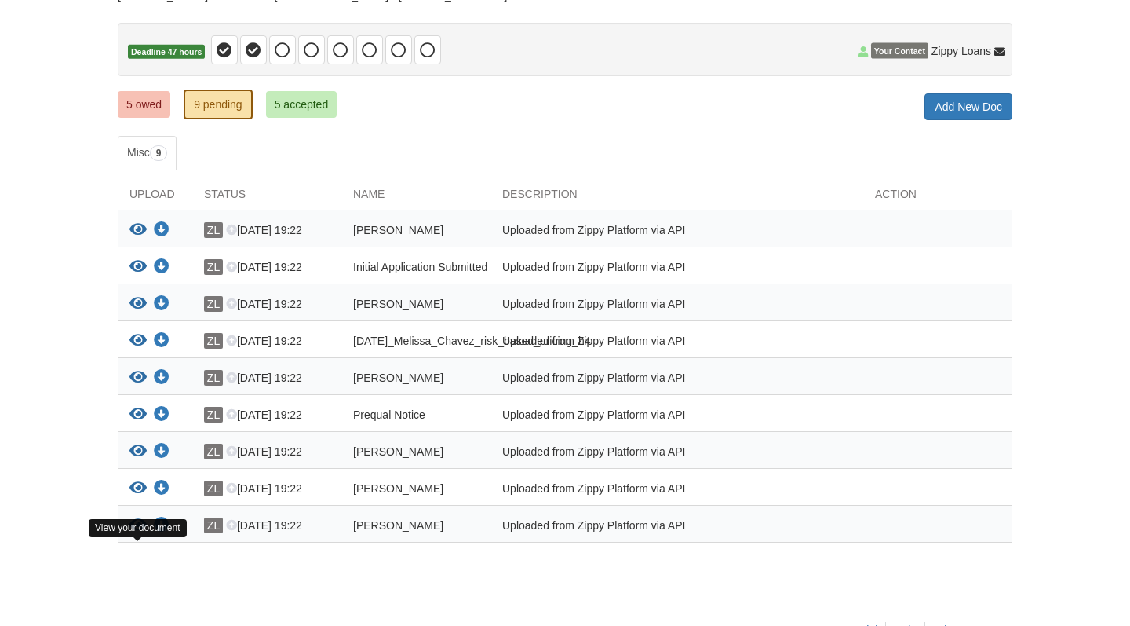
click at [138, 533] on icon "View Melissa_Chavez_sms_consent" at bounding box center [138, 525] width 17 height 16
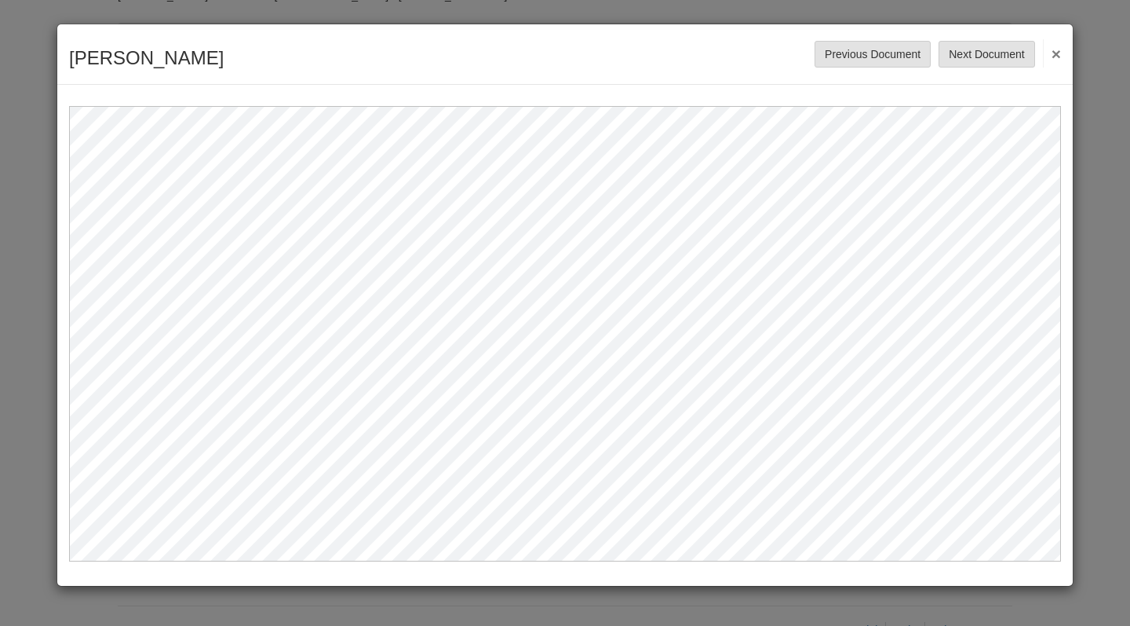
scroll to position [0, 0]
click at [834, 49] on button "Previous Document" at bounding box center [873, 54] width 116 height 27
click at [832, 49] on button "Previous Document" at bounding box center [873, 54] width 116 height 27
click at [833, 49] on button "Previous Document" at bounding box center [873, 54] width 116 height 27
click at [859, 50] on button "Previous Document" at bounding box center [873, 54] width 116 height 27
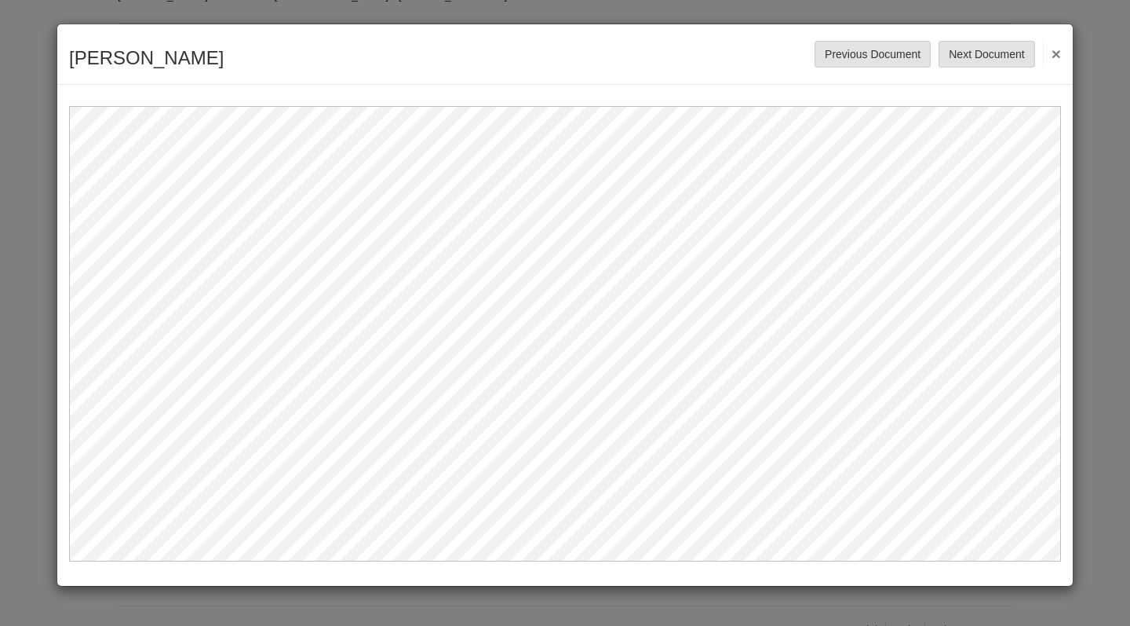
click at [860, 53] on button "Previous Document" at bounding box center [873, 54] width 116 height 27
click at [1060, 53] on button "×" at bounding box center [1052, 53] width 18 height 28
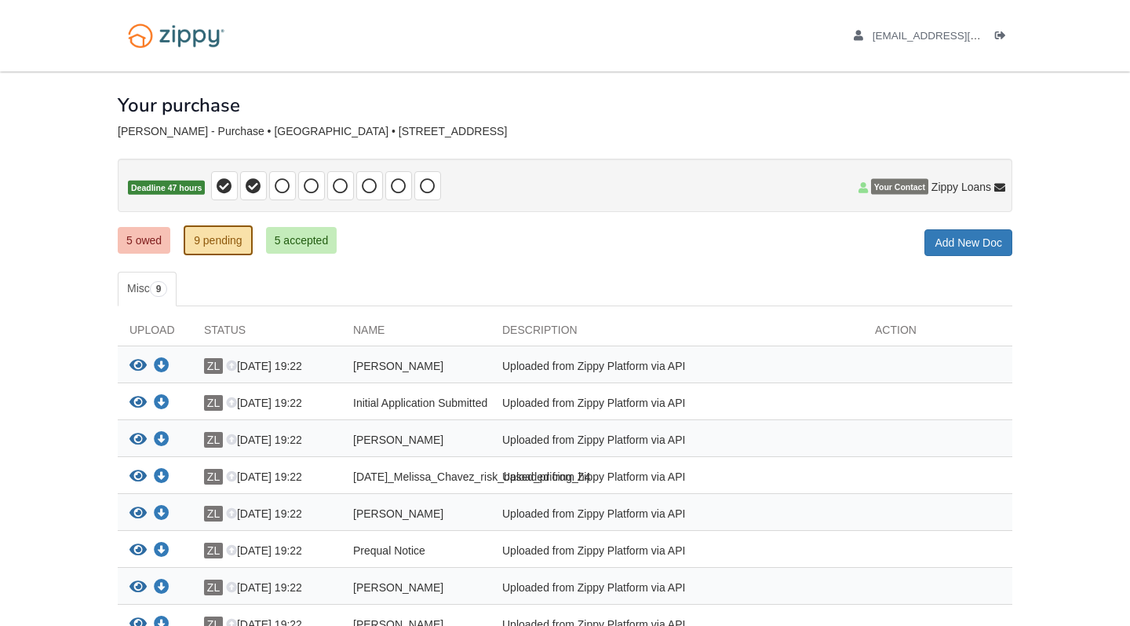
click at [276, 242] on link "5 accepted" at bounding box center [301, 240] width 71 height 27
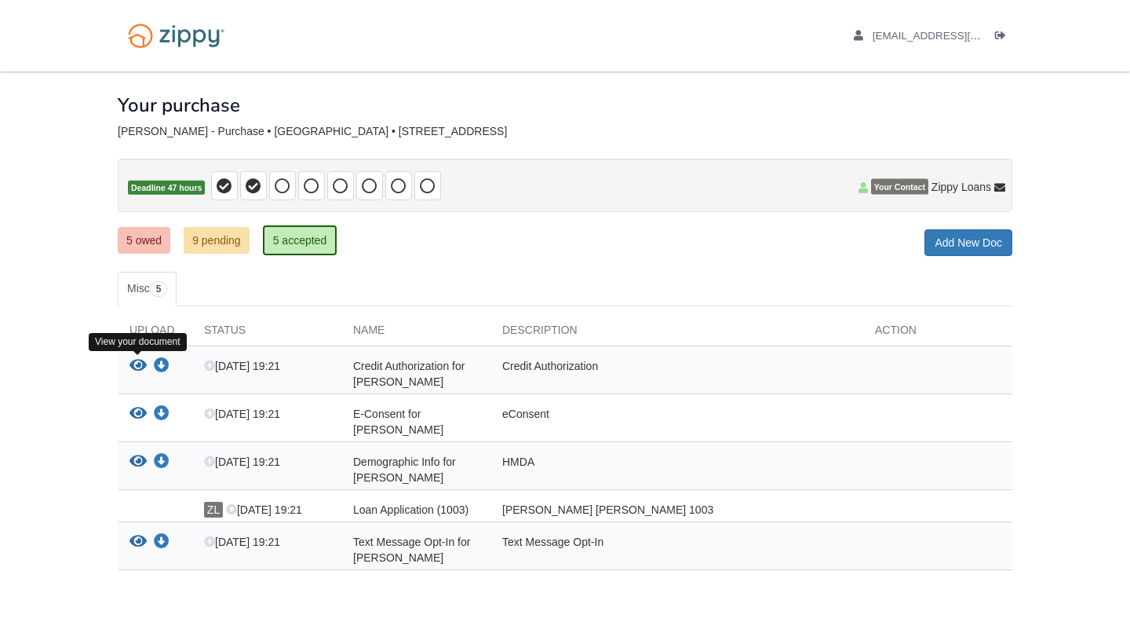
click at [136, 367] on icon "View Credit Authorization for Melissa Chavez" at bounding box center [138, 366] width 17 height 16
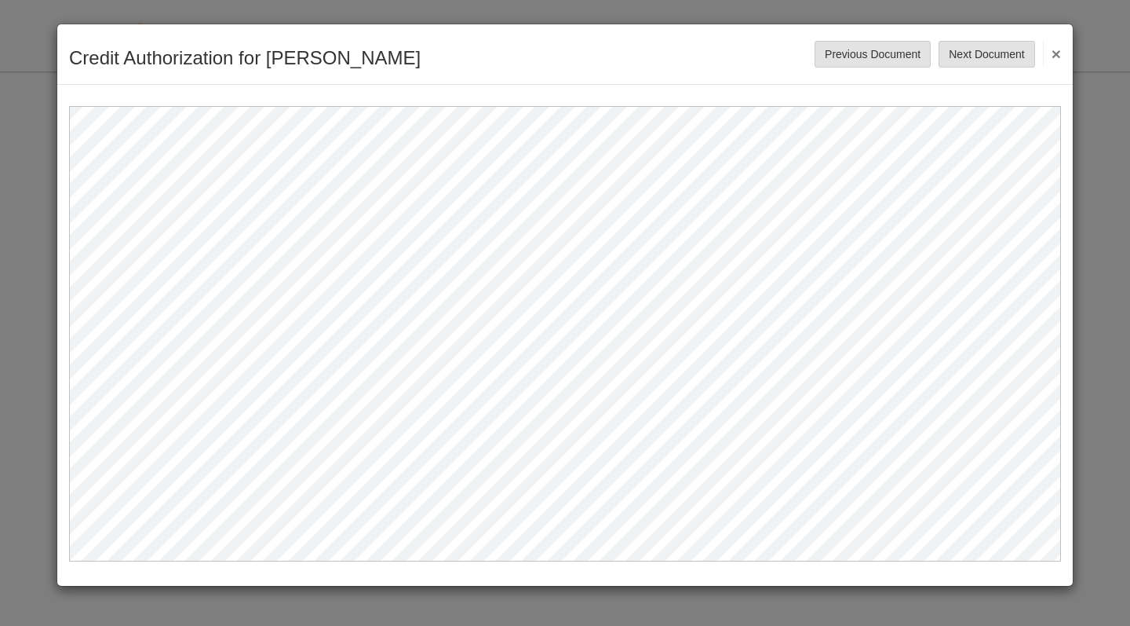
click at [988, 62] on button "Next Document" at bounding box center [987, 54] width 96 height 27
click at [989, 61] on button "Next Document" at bounding box center [987, 54] width 96 height 27
click at [990, 55] on button "Next Document" at bounding box center [987, 54] width 96 height 27
click at [991, 57] on button "Next Document" at bounding box center [987, 54] width 96 height 27
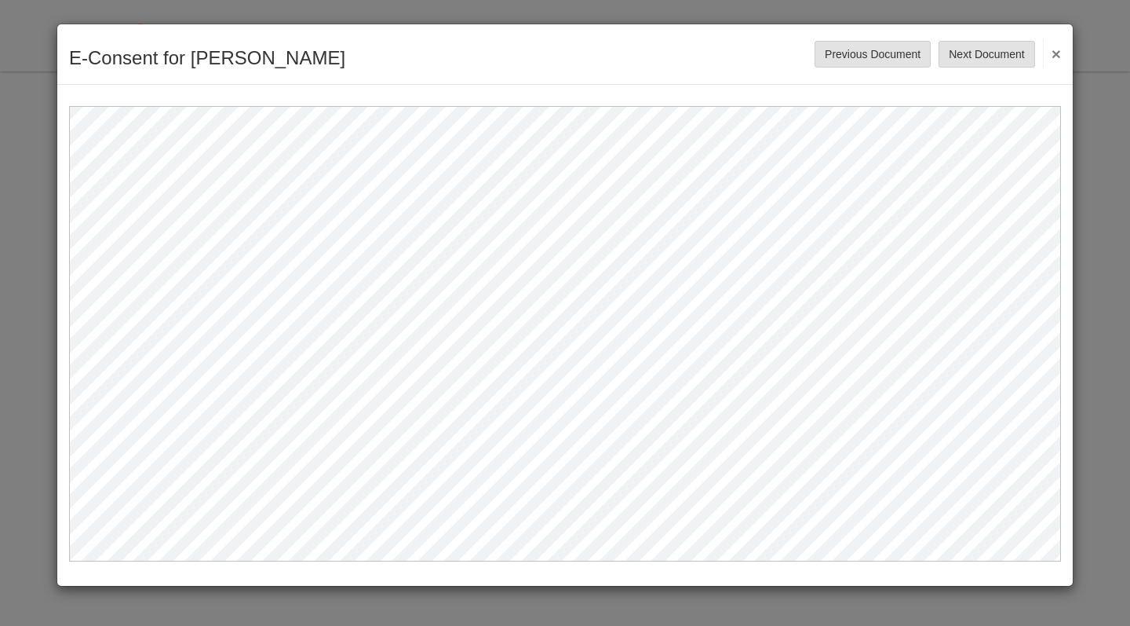
click at [1045, 56] on button "×" at bounding box center [1052, 53] width 18 height 28
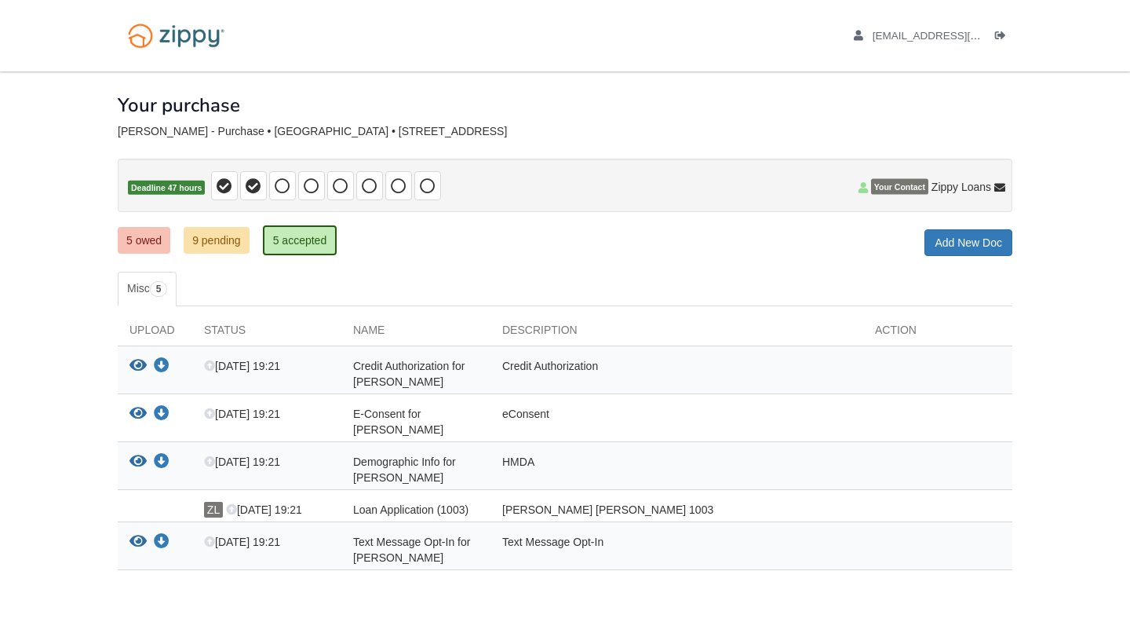
click at [153, 237] on link "5 owed" at bounding box center [144, 240] width 53 height 27
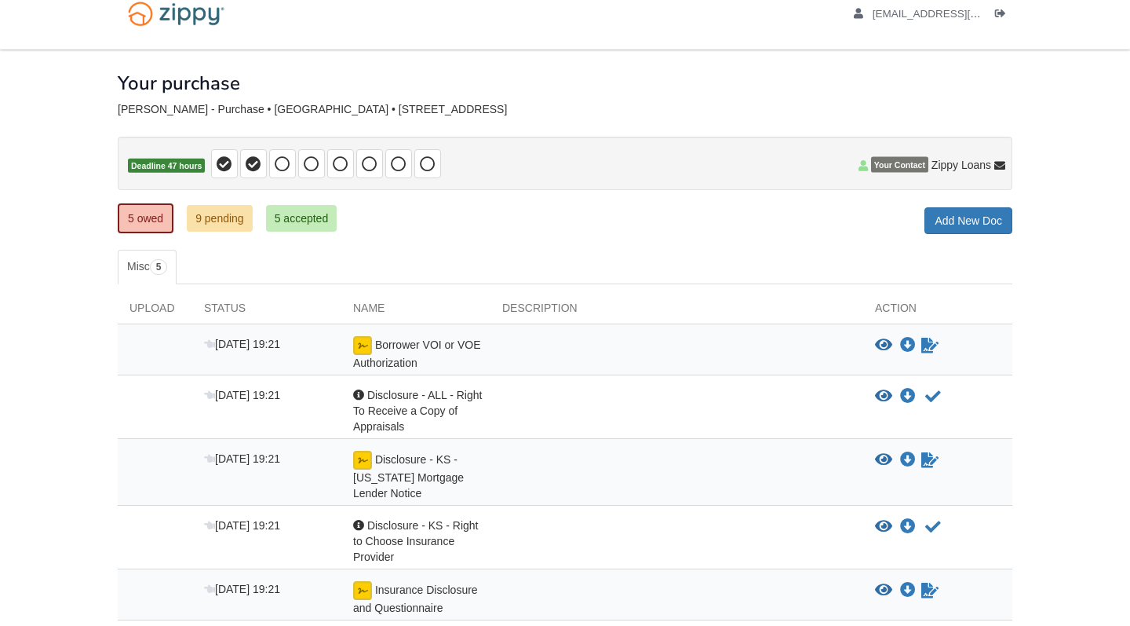
scroll to position [25, 0]
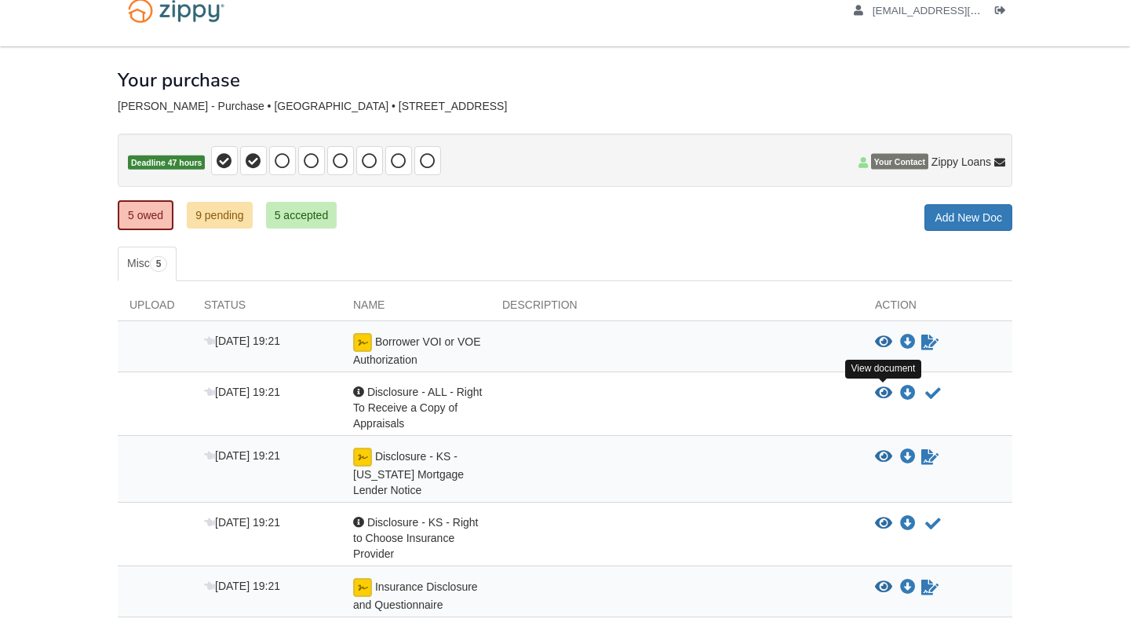
click at [884, 392] on icon "View Disclosure - ALL - Right To Receive a Copy of Appraisals" at bounding box center [883, 393] width 17 height 16
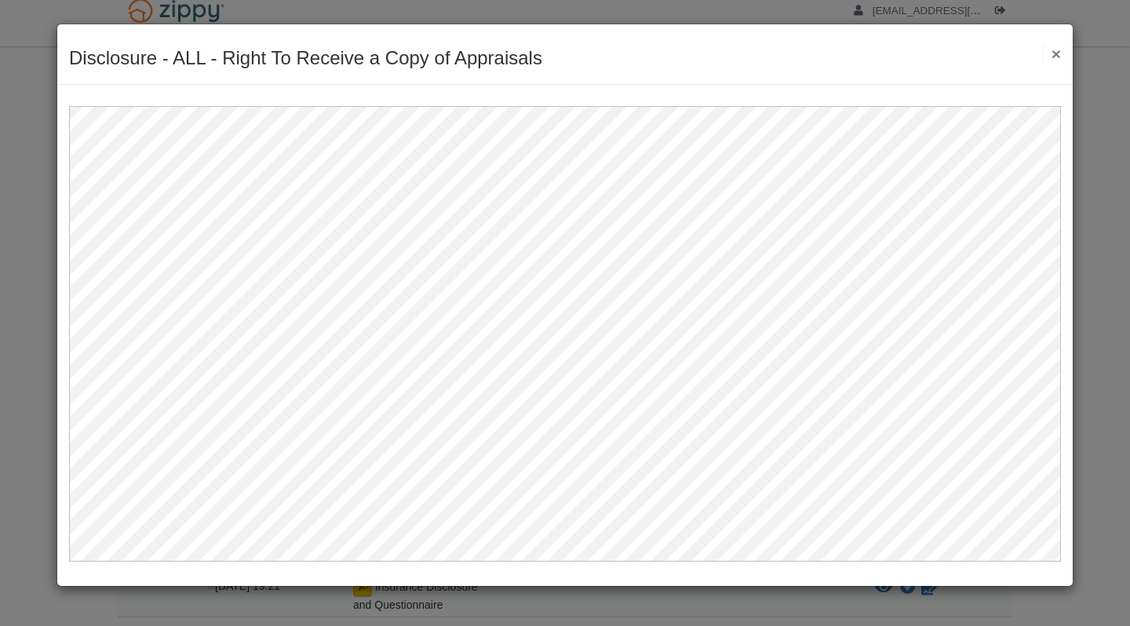
scroll to position [0, 0]
click at [1054, 57] on button "×" at bounding box center [1052, 54] width 18 height 16
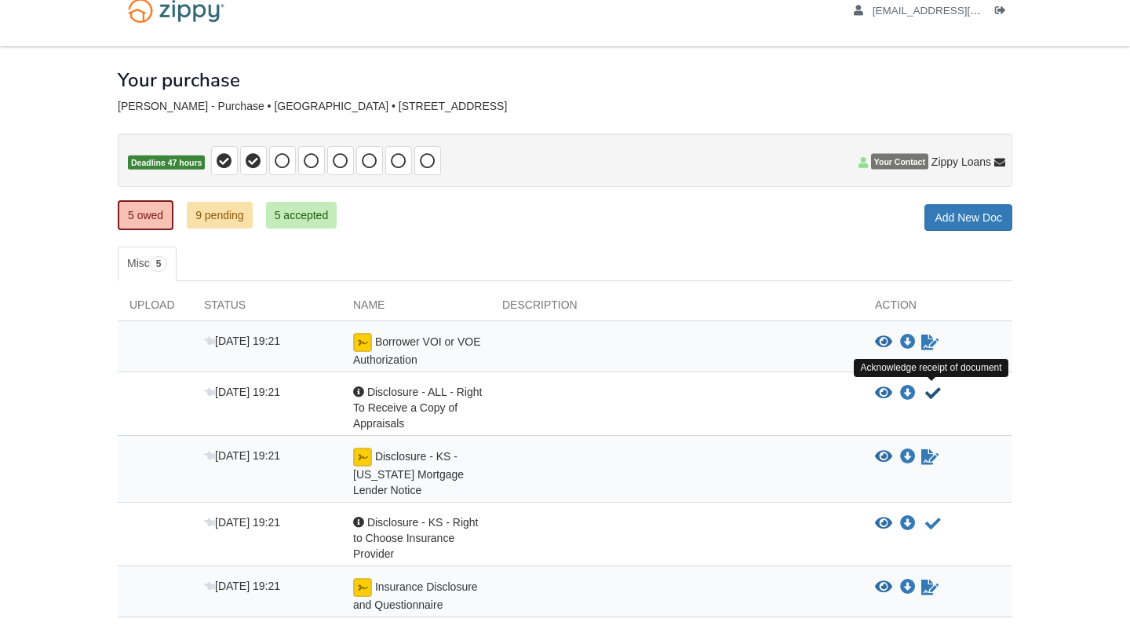
click at [935, 389] on icon "Acknowledge receipt of document" at bounding box center [933, 393] width 16 height 16
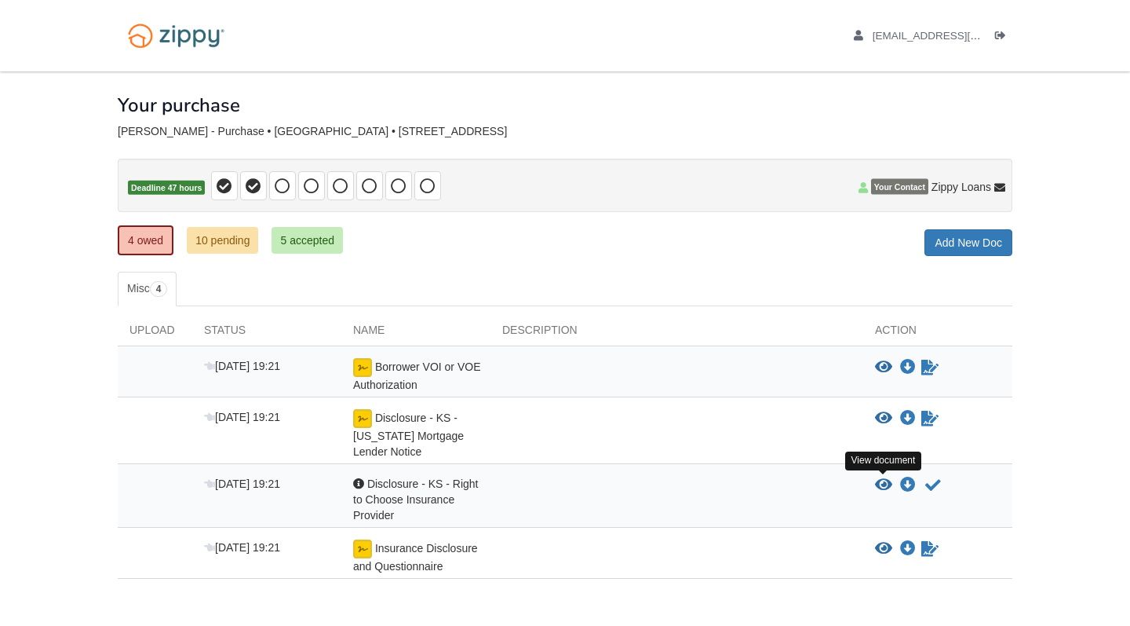
click at [884, 482] on icon "View Disclosure - KS - Right to Choose Insurance Provider" at bounding box center [883, 485] width 17 height 16
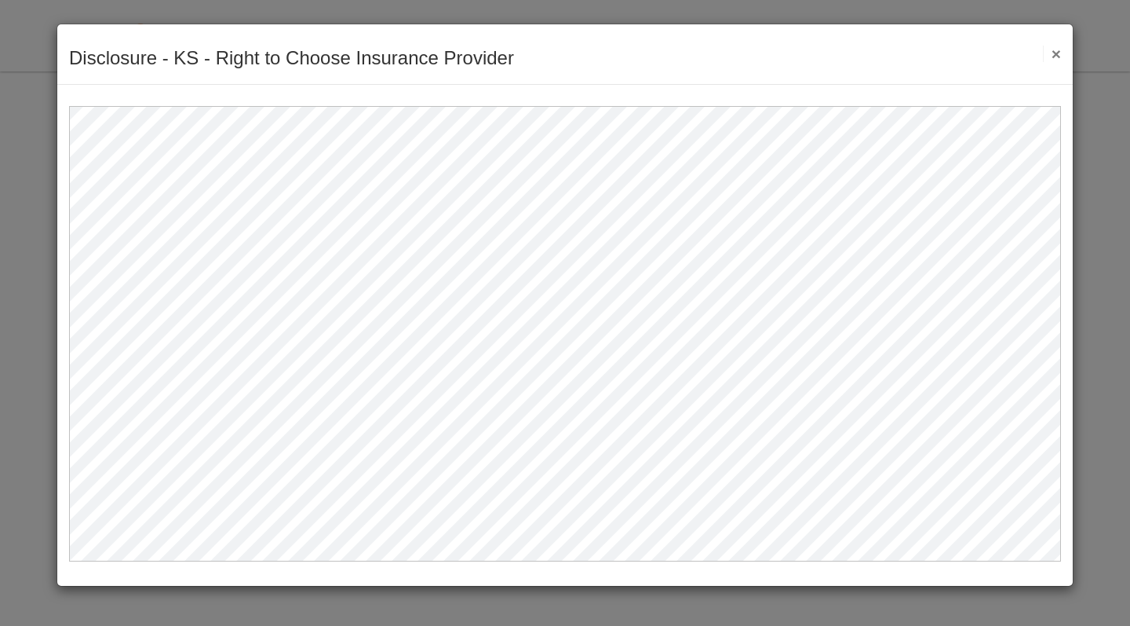
click at [1060, 51] on button "×" at bounding box center [1052, 54] width 18 height 16
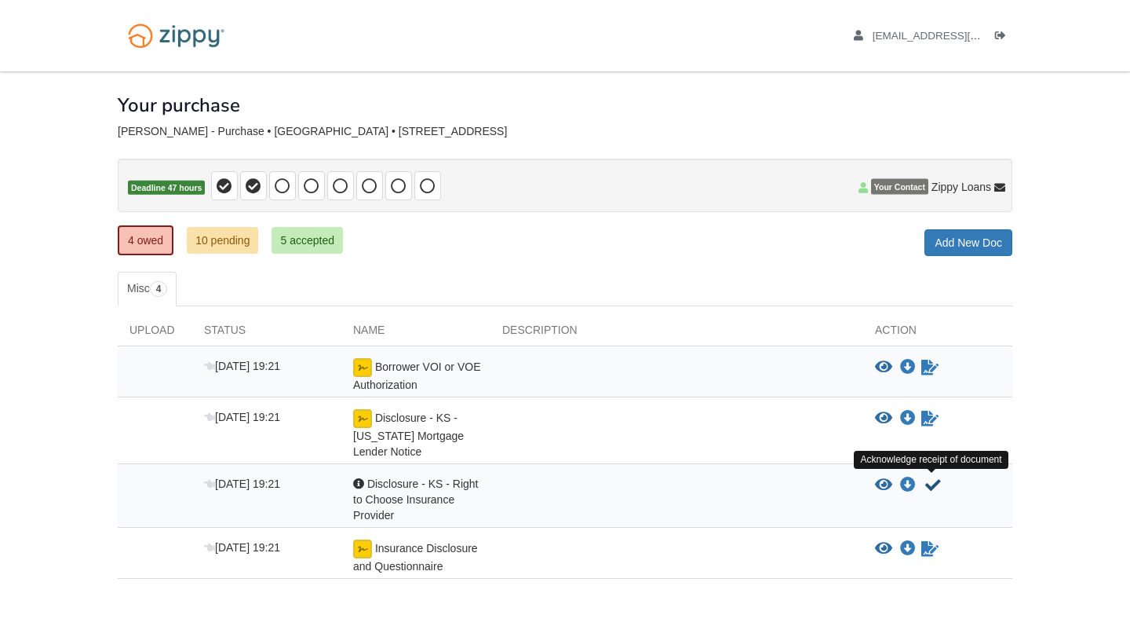
click at [933, 480] on icon "Acknowledge receipt of document" at bounding box center [933, 485] width 16 height 16
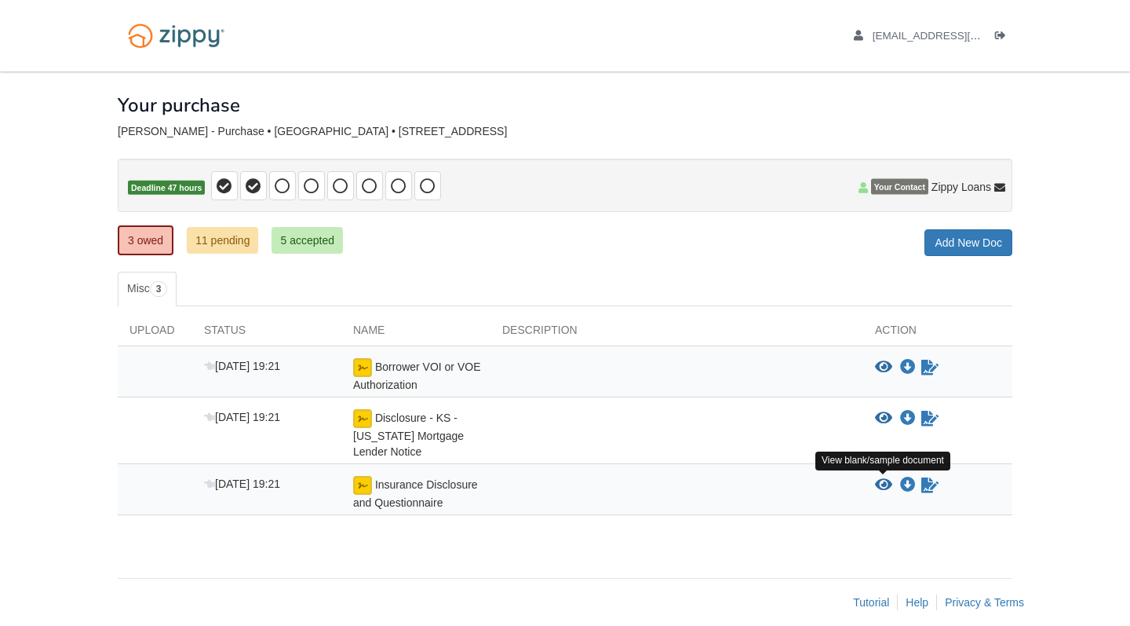
click at [876, 483] on icon "View Insurance Disclosure and Questionnaire" at bounding box center [883, 485] width 17 height 16
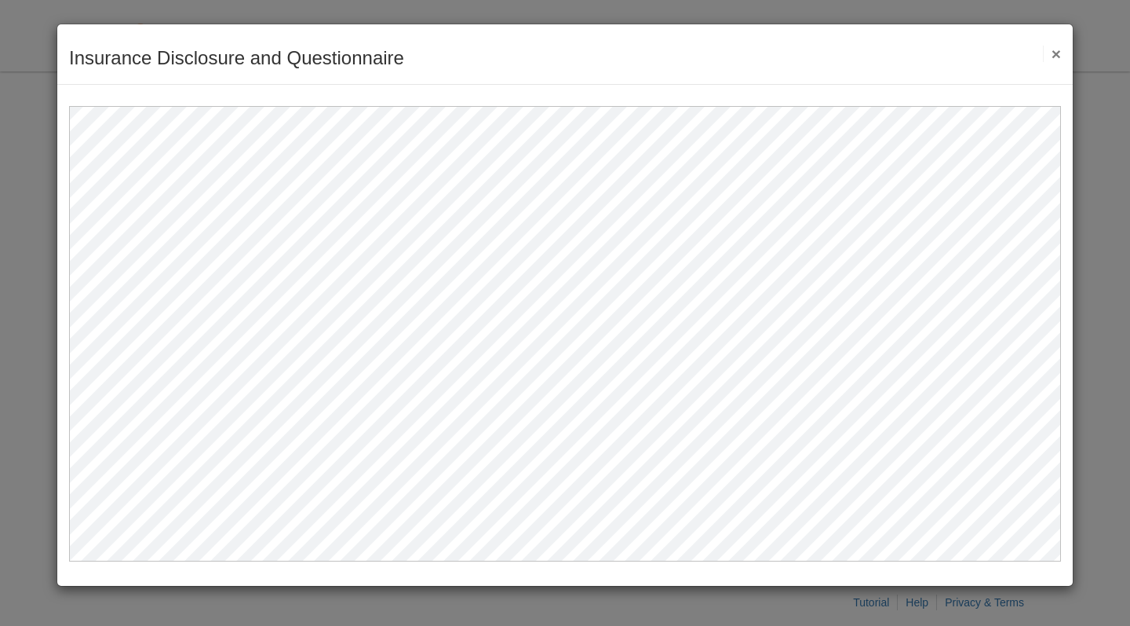
click at [1054, 61] on button "×" at bounding box center [1052, 54] width 18 height 16
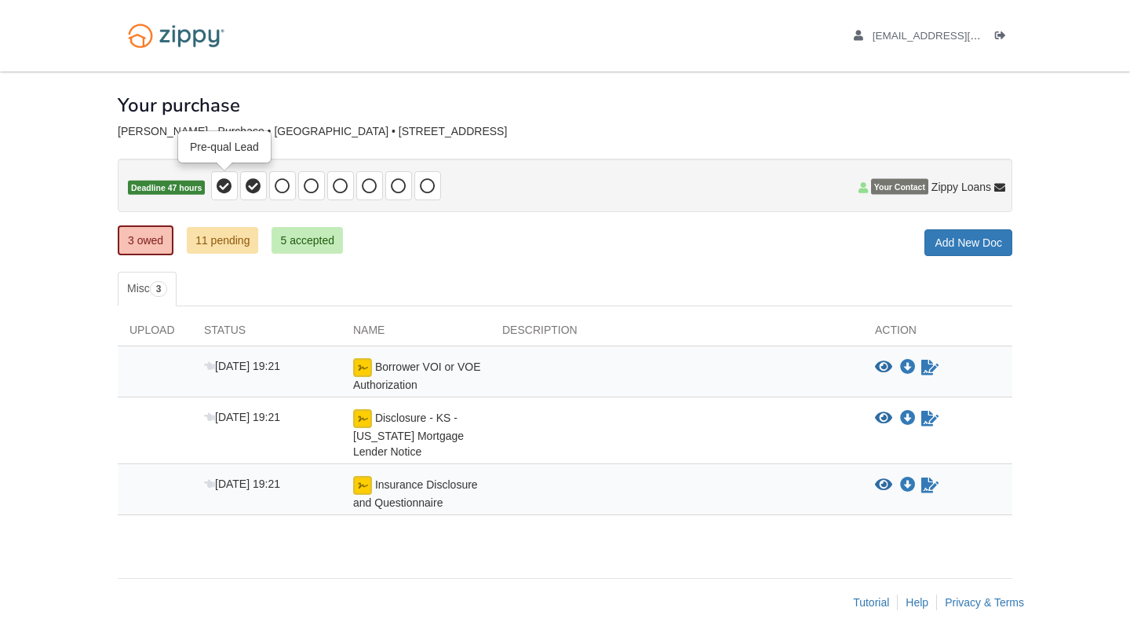
click at [225, 180] on icon at bounding box center [225, 186] width 16 height 16
click at [254, 184] on icon at bounding box center [254, 186] width 16 height 16
click at [286, 181] on icon at bounding box center [283, 186] width 16 height 16
click at [302, 228] on link "5 accepted" at bounding box center [307, 240] width 71 height 27
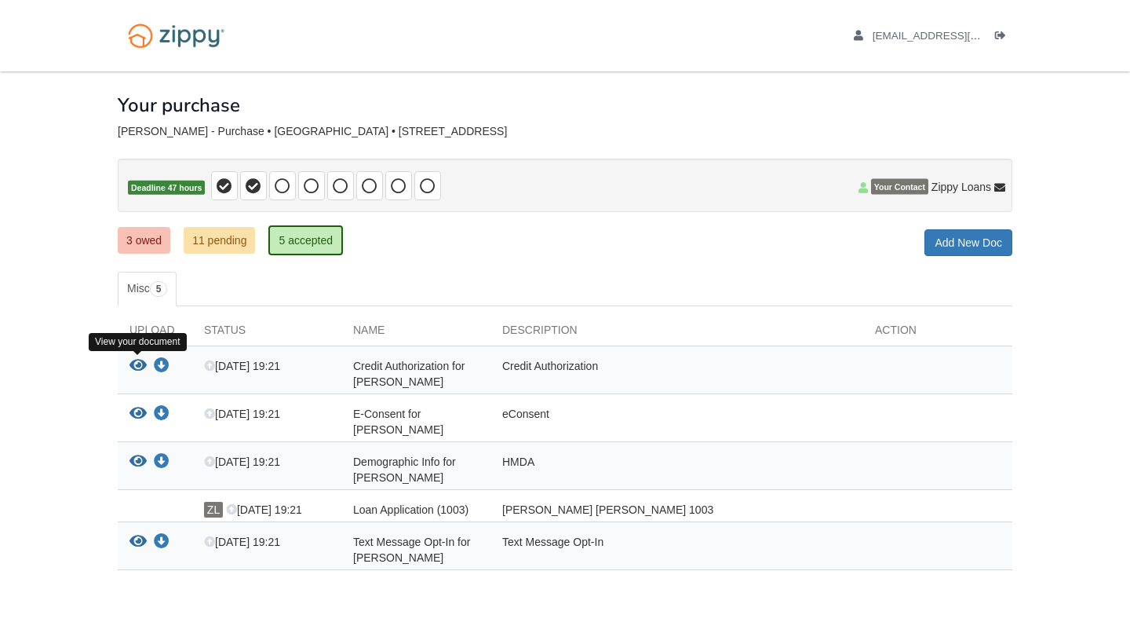
click at [138, 363] on icon "View Credit Authorization for Melissa Chavez" at bounding box center [138, 366] width 17 height 16
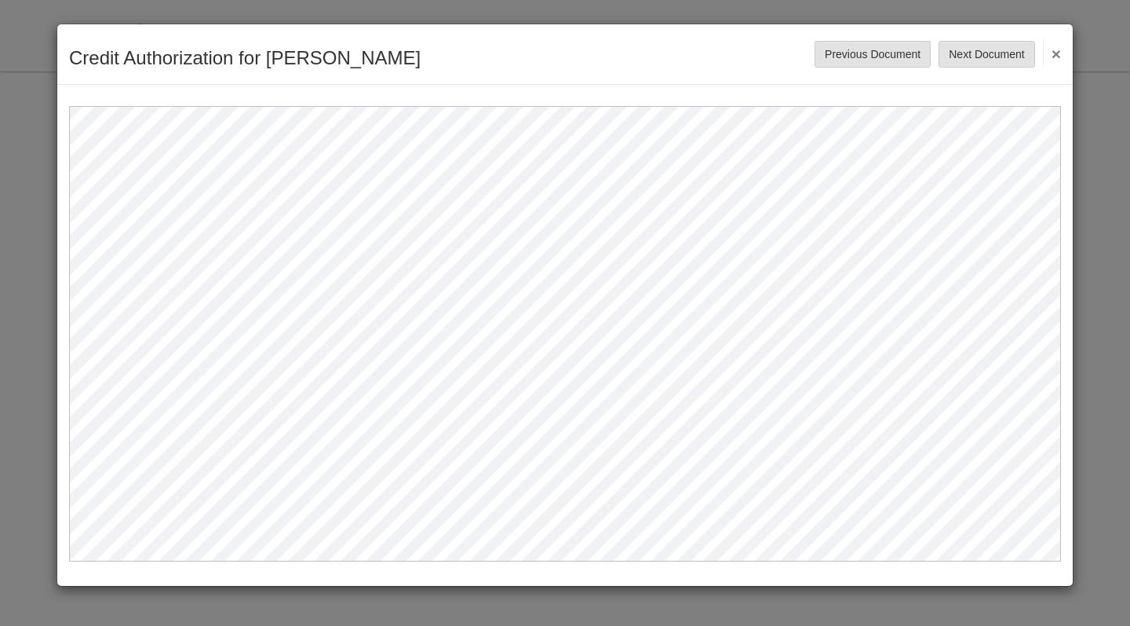
click at [957, 51] on button "Next Document" at bounding box center [987, 54] width 96 height 27
click at [958, 51] on button "Next Document" at bounding box center [987, 54] width 96 height 27
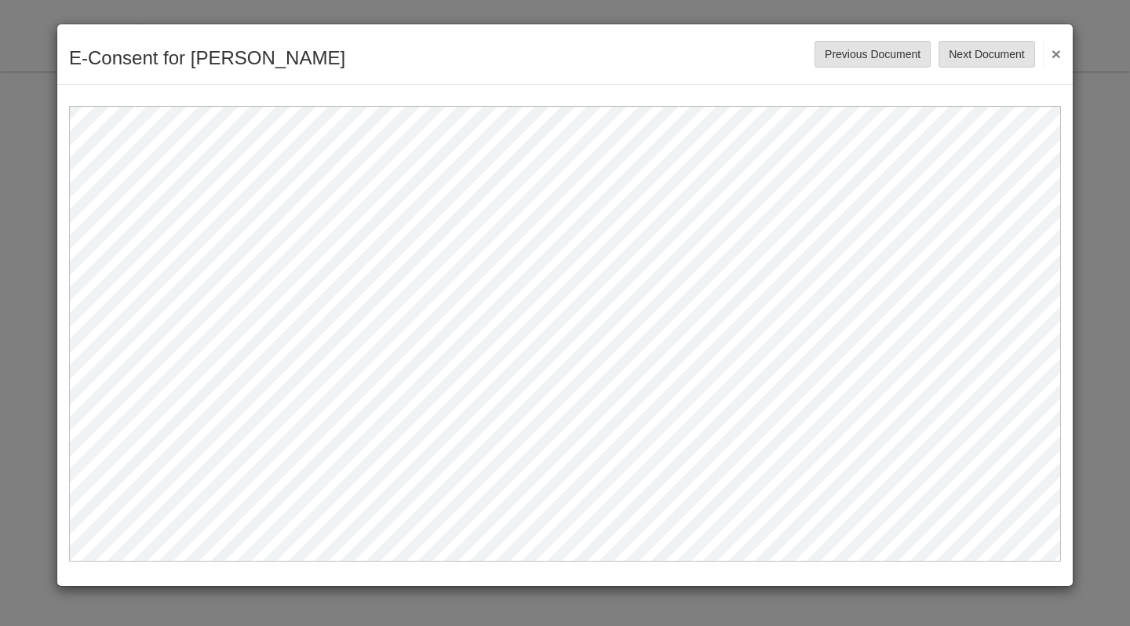
click at [958, 51] on button "Next Document" at bounding box center [987, 54] width 96 height 27
click at [961, 55] on button "Next Document" at bounding box center [987, 54] width 96 height 27
click at [1051, 55] on button "×" at bounding box center [1052, 53] width 18 height 28
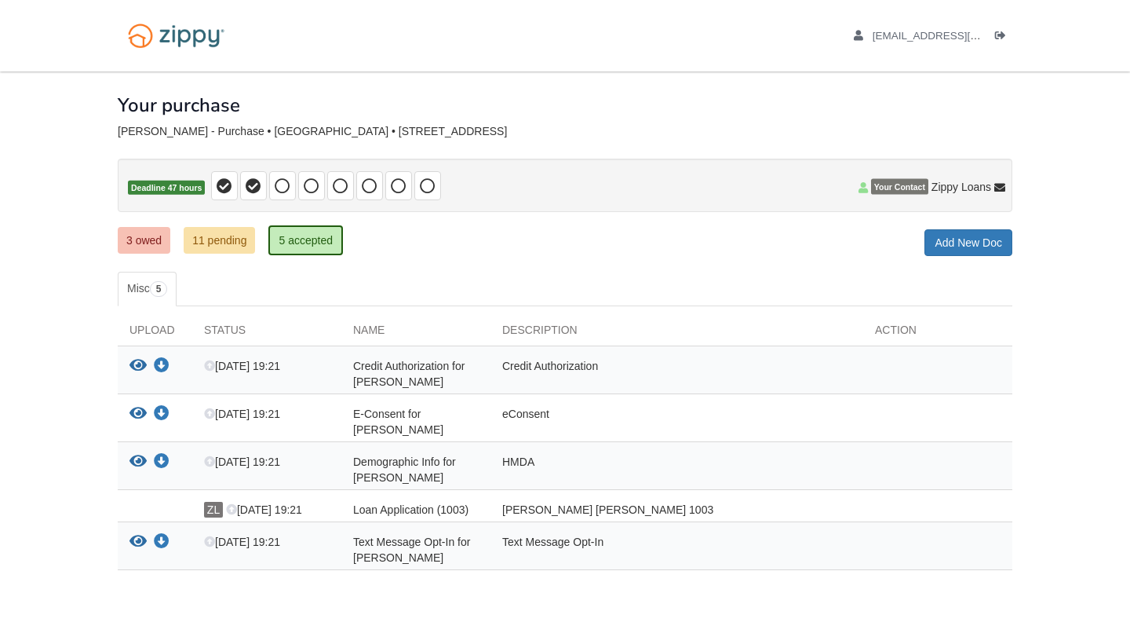
click at [226, 252] on link "11 pending" at bounding box center [219, 240] width 71 height 27
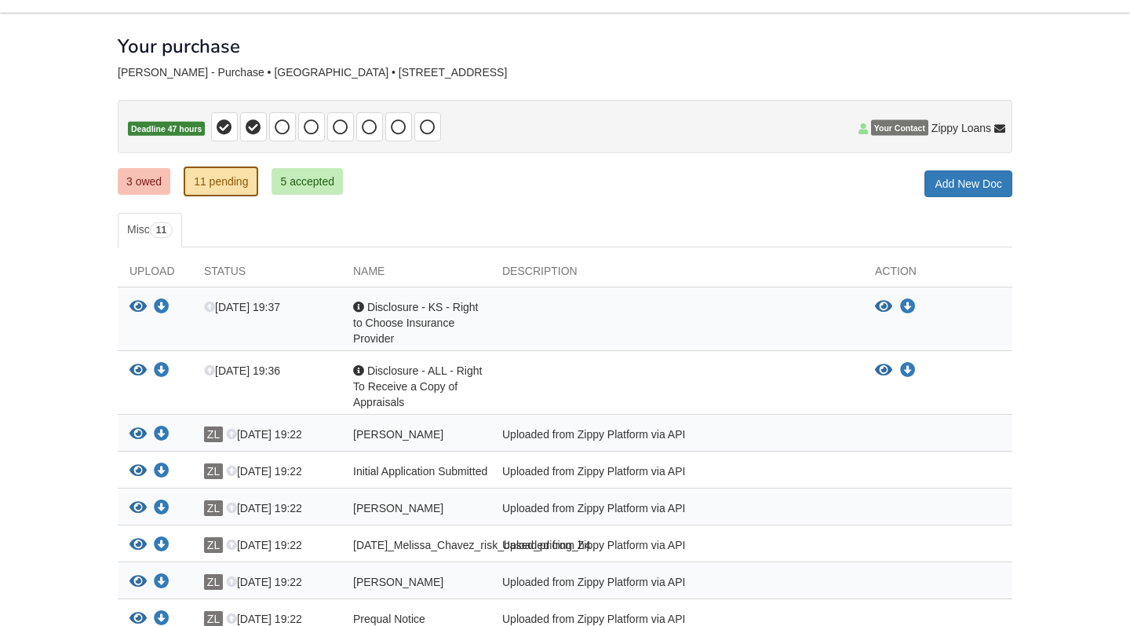
scroll to position [63, 0]
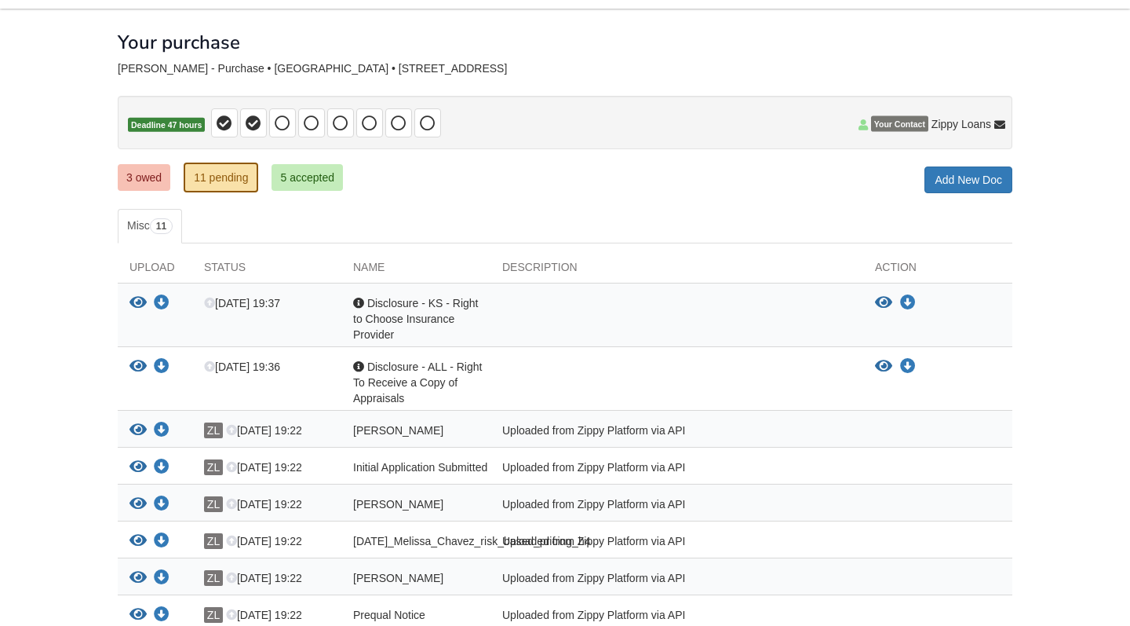
click at [135, 436] on icon "View Melissa_Chavez_privacy_notice" at bounding box center [138, 430] width 17 height 16
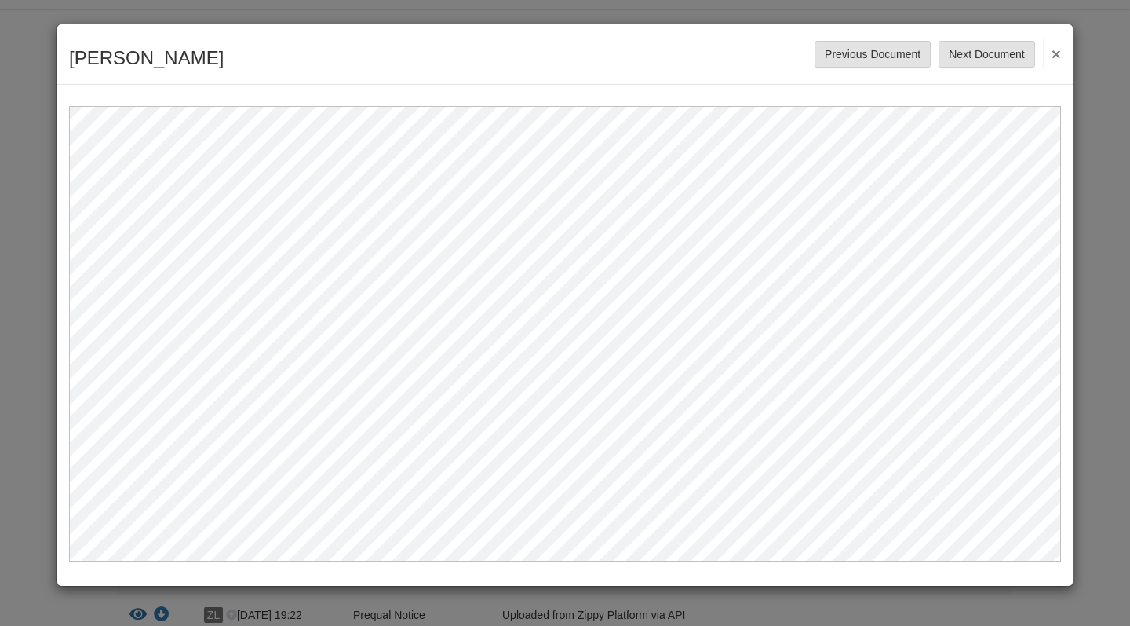
scroll to position [0, 0]
click at [994, 60] on button "Next Document" at bounding box center [987, 54] width 96 height 27
click at [961, 51] on button "Next Document" at bounding box center [987, 54] width 96 height 27
click at [1046, 43] on button "×" at bounding box center [1052, 53] width 18 height 28
